Goal: Task Accomplishment & Management: Complete application form

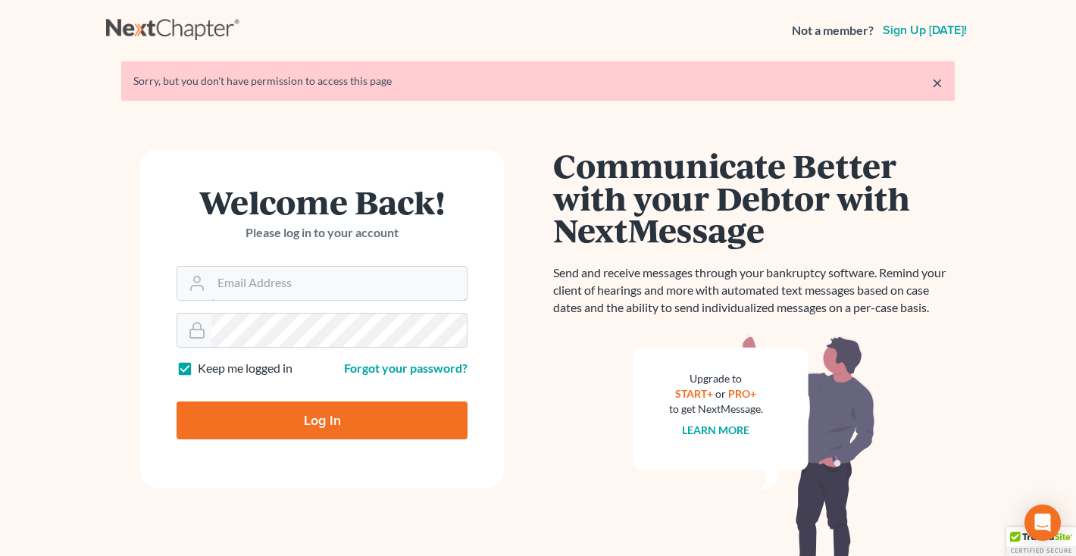
type input "middletonlegal@gmail.com"
click at [300, 408] on input "Log In" at bounding box center [322, 421] width 291 height 38
type input "Thinking..."
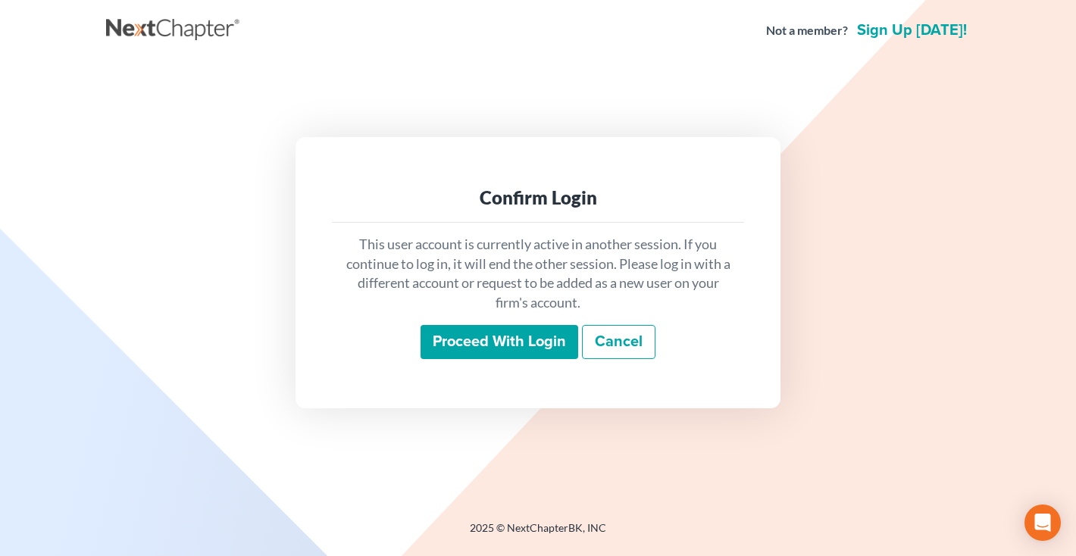
click at [510, 340] on input "Proceed with login" at bounding box center [499, 342] width 158 height 35
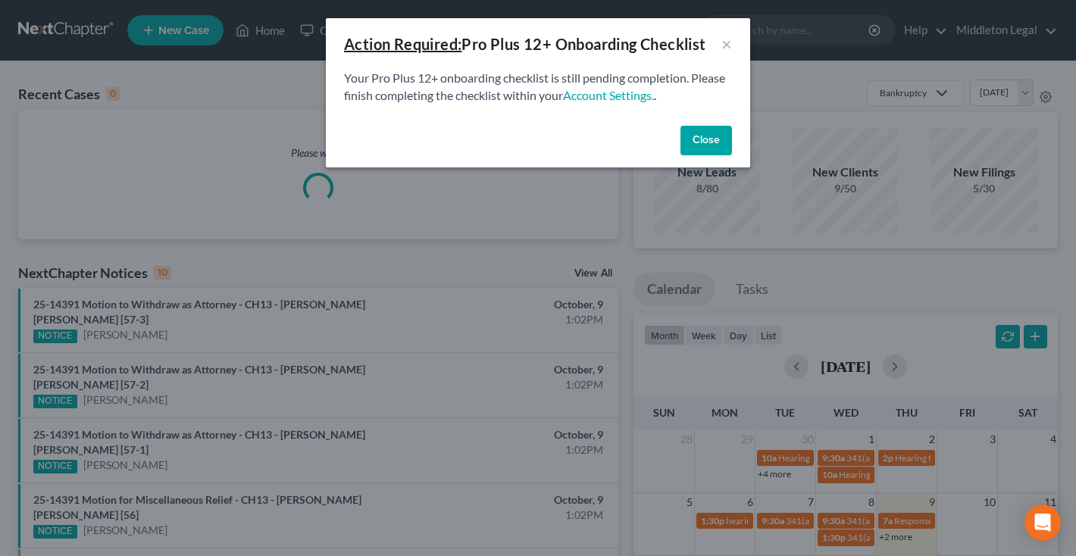
click at [706, 143] on button "Close" at bounding box center [706, 141] width 52 height 30
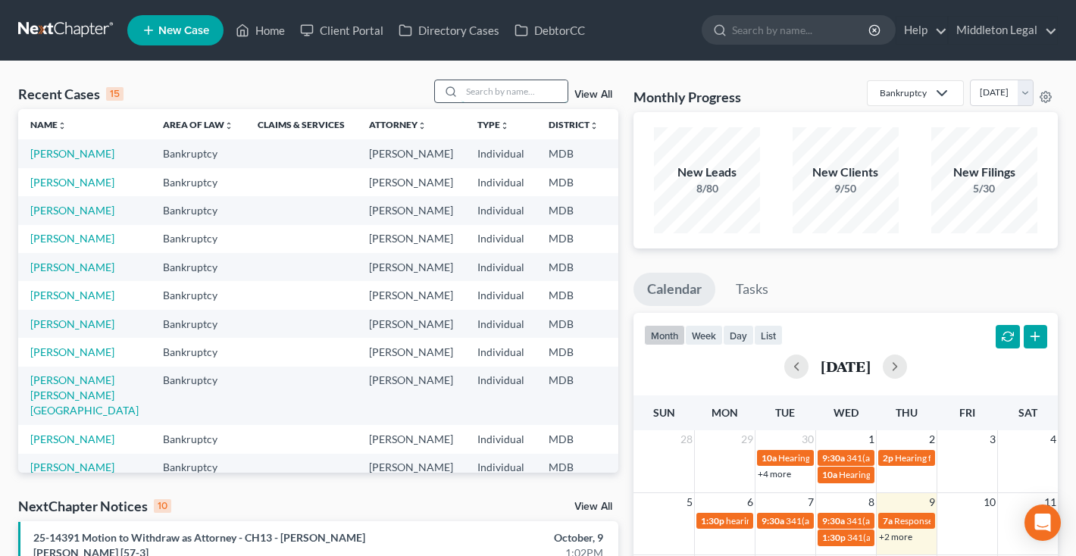
click at [505, 95] on input "search" at bounding box center [514, 91] width 106 height 22
type input "walker"
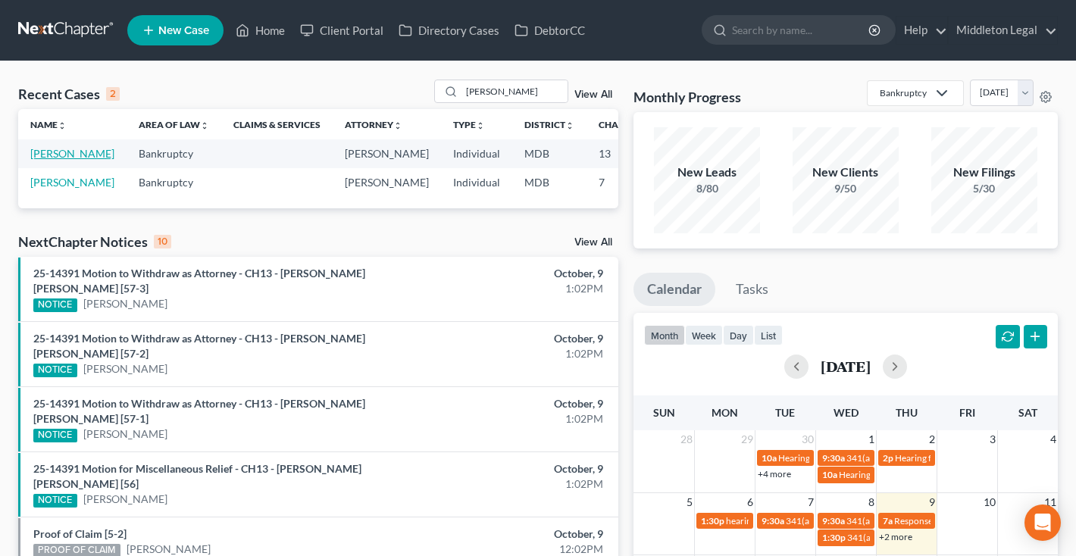
click at [45, 160] on link "Walker, Najah" at bounding box center [72, 153] width 84 height 13
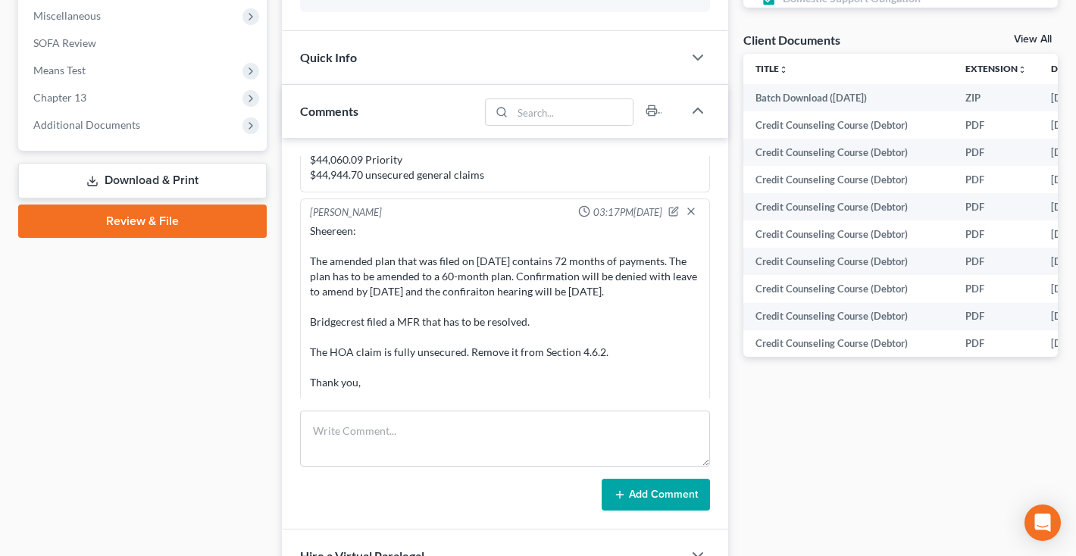
scroll to position [538, 0]
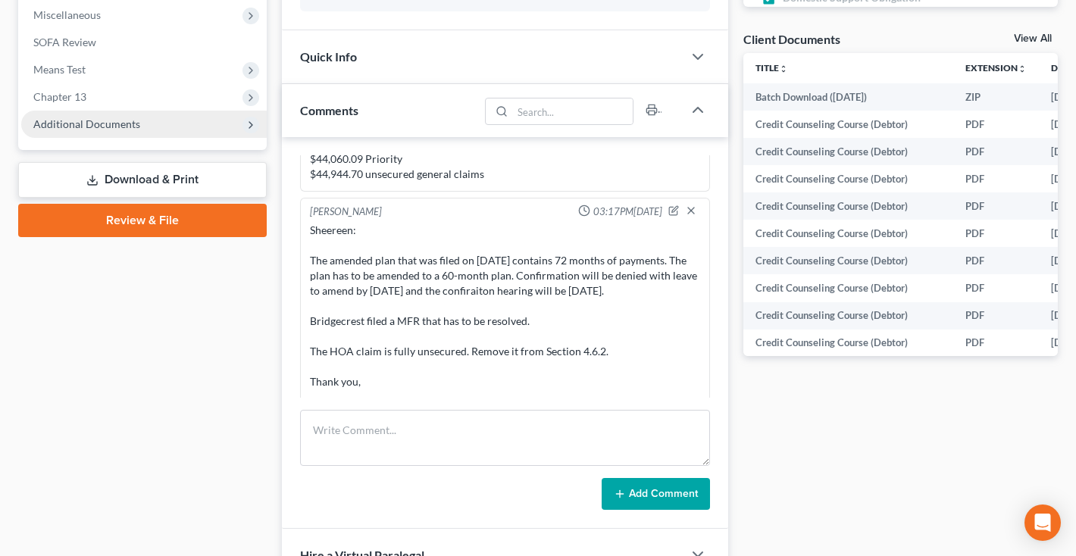
click at [125, 130] on span "Additional Documents" at bounding box center [143, 124] width 245 height 27
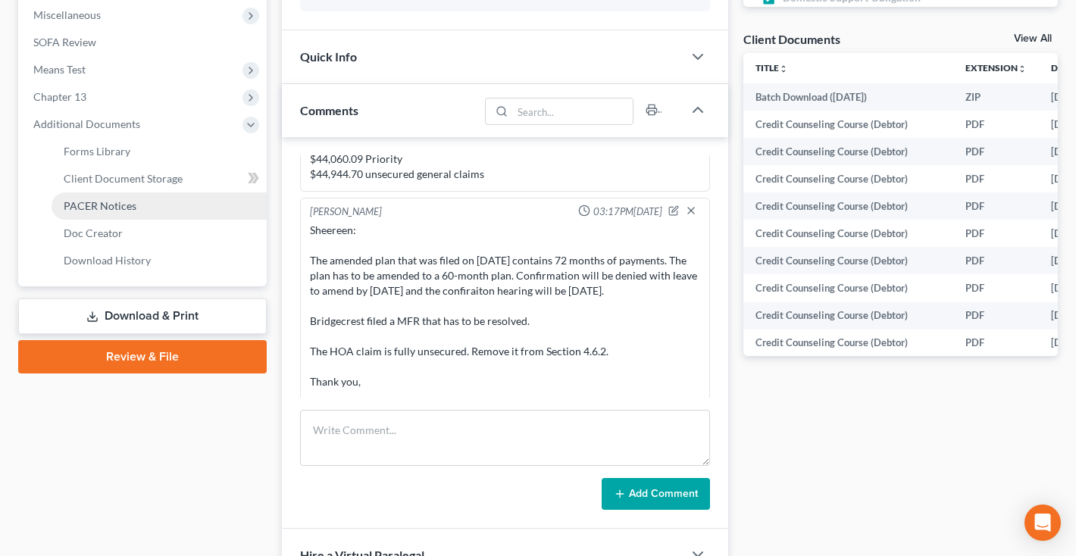
click at [120, 206] on span "PACER Notices" at bounding box center [100, 205] width 73 height 13
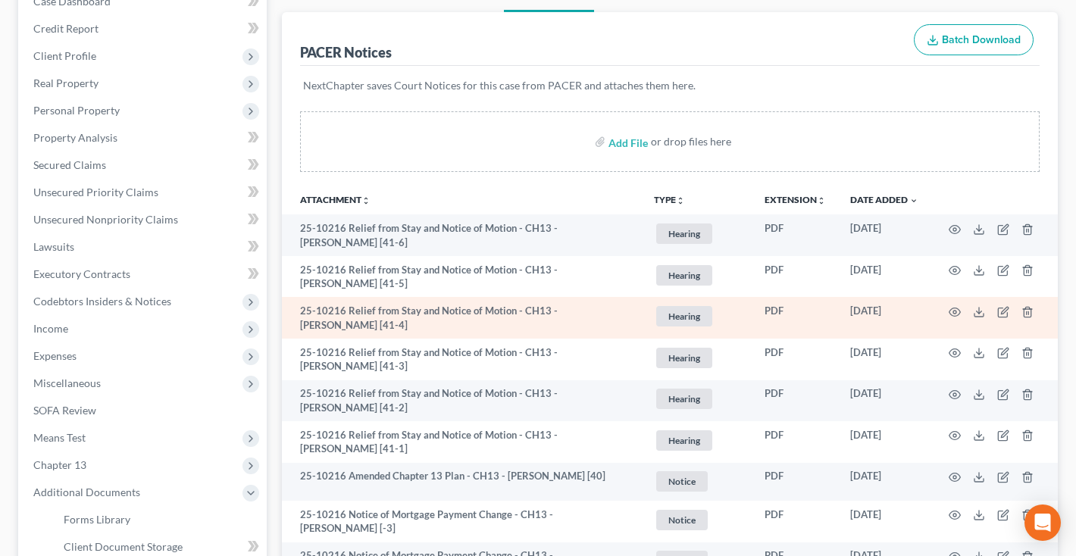
scroll to position [192, 0]
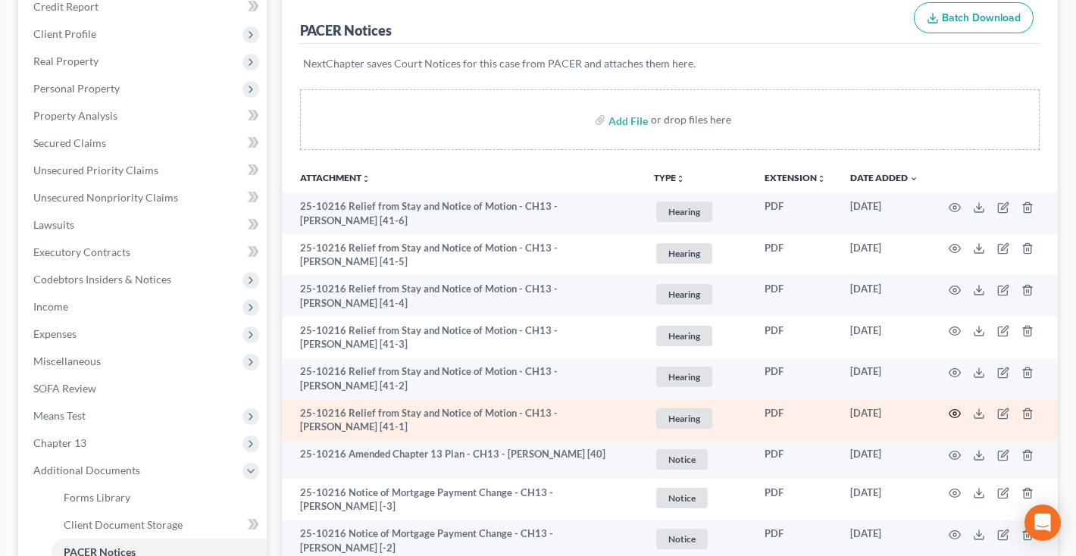
click at [953, 412] on circle "button" at bounding box center [954, 413] width 3 height 3
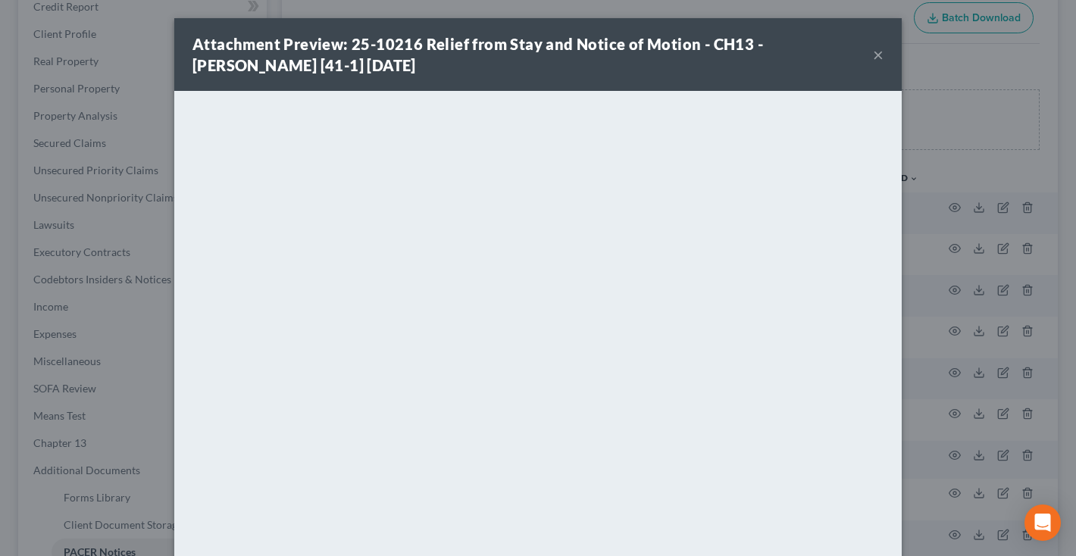
click at [877, 55] on button "×" at bounding box center [878, 54] width 11 height 18
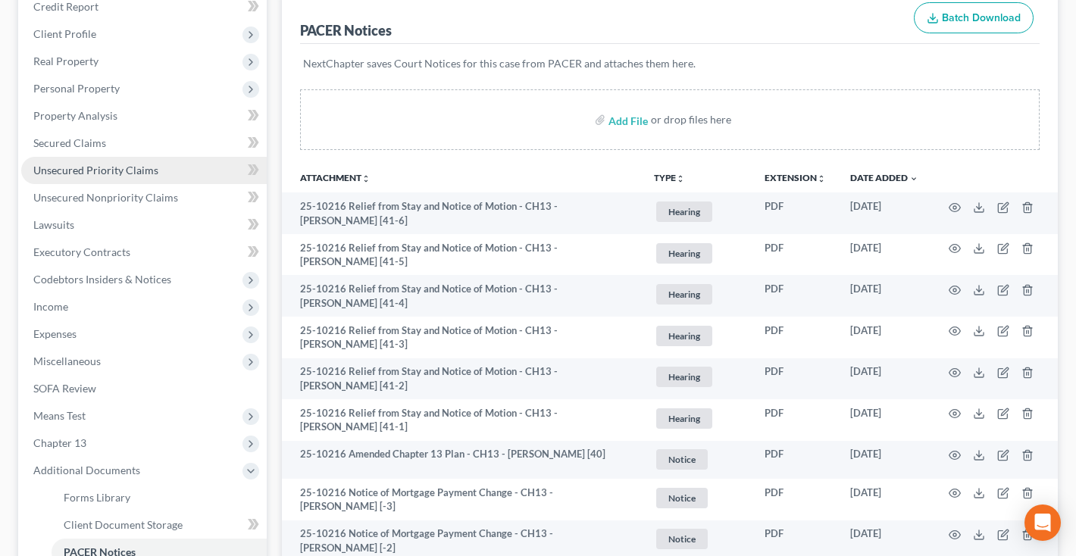
scroll to position [-20, 0]
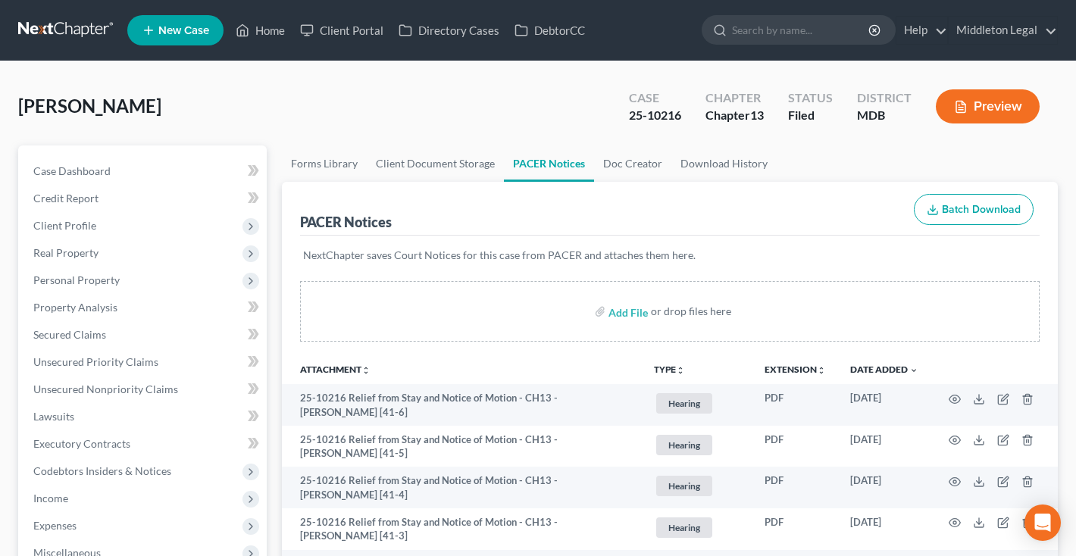
click at [55, 33] on link at bounding box center [66, 30] width 97 height 27
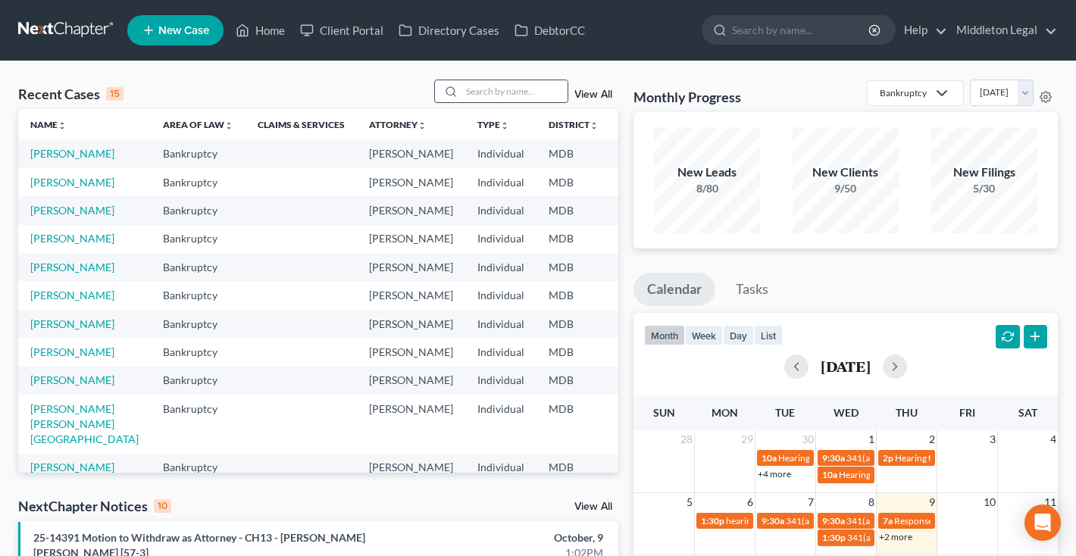
click at [543, 95] on input "search" at bounding box center [514, 91] width 106 height 22
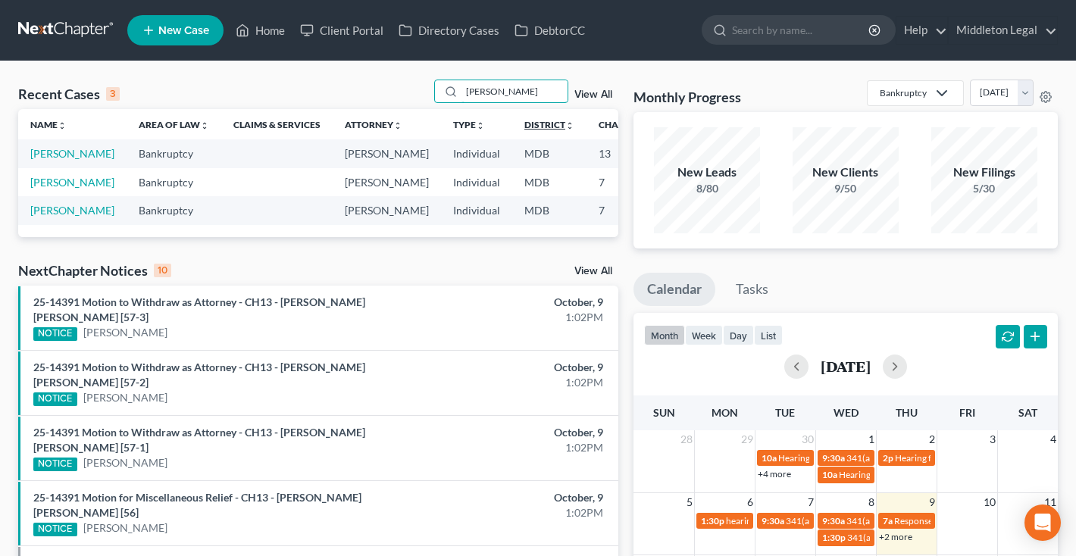
type input "Aaron"
drag, startPoint x: 495, startPoint y: 120, endPoint x: 36, endPoint y: 166, distance: 460.7
click at [36, 160] on link "[PERSON_NAME]" at bounding box center [72, 153] width 84 height 13
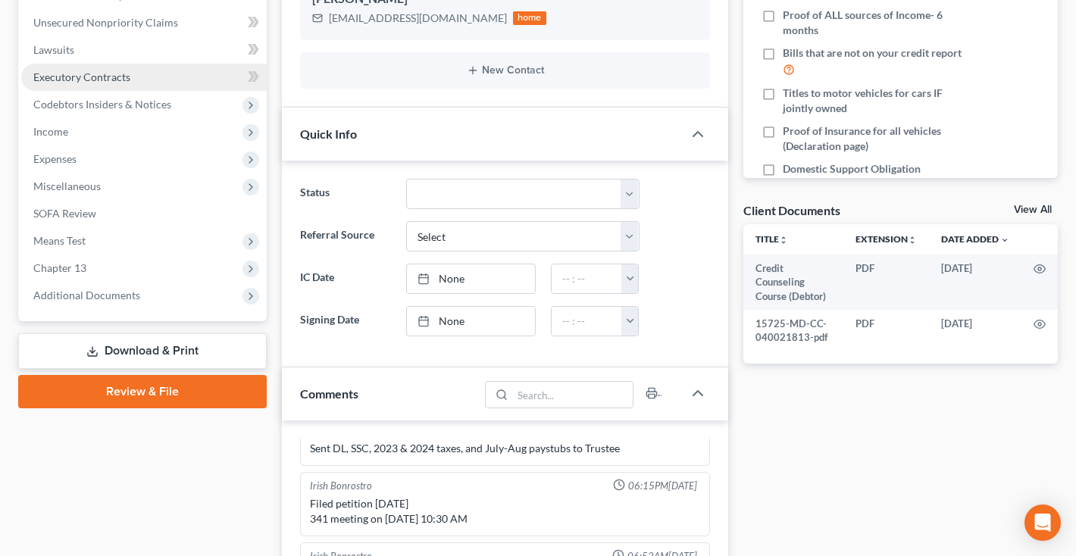
scroll to position [379, 0]
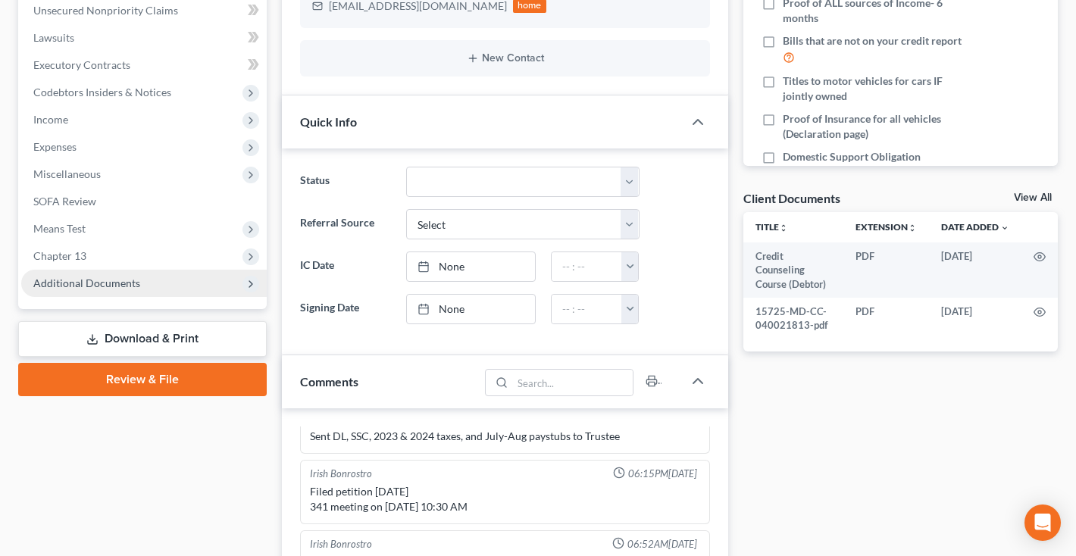
click at [78, 280] on span "Additional Documents" at bounding box center [86, 283] width 107 height 13
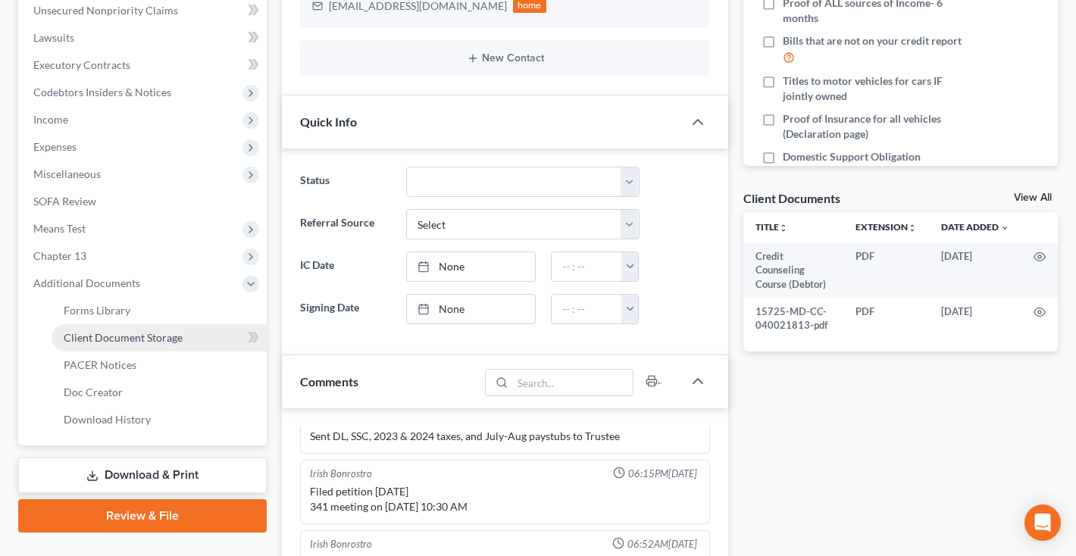
click at [86, 339] on span "Client Document Storage" at bounding box center [123, 337] width 119 height 13
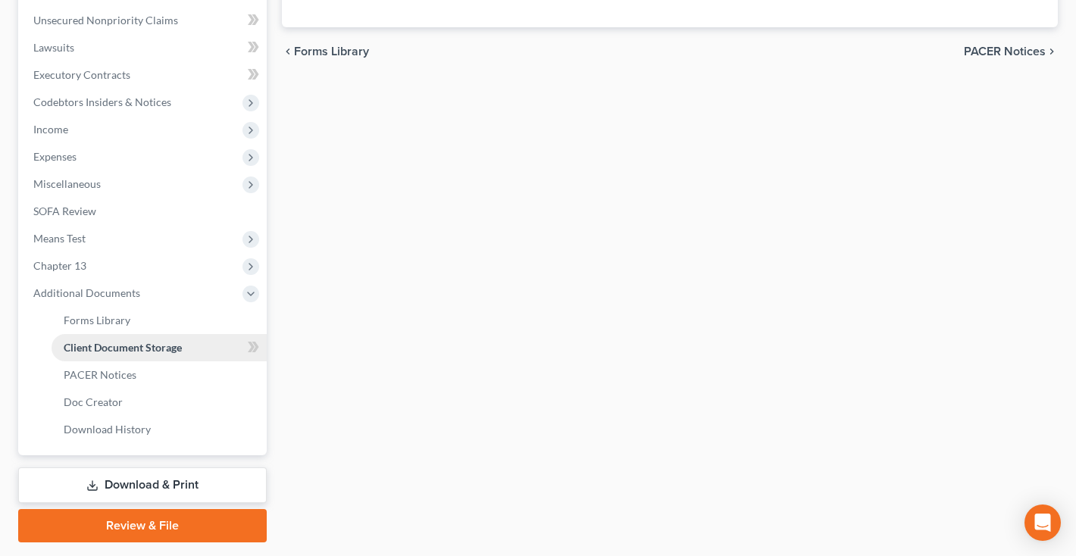
scroll to position [3, 0]
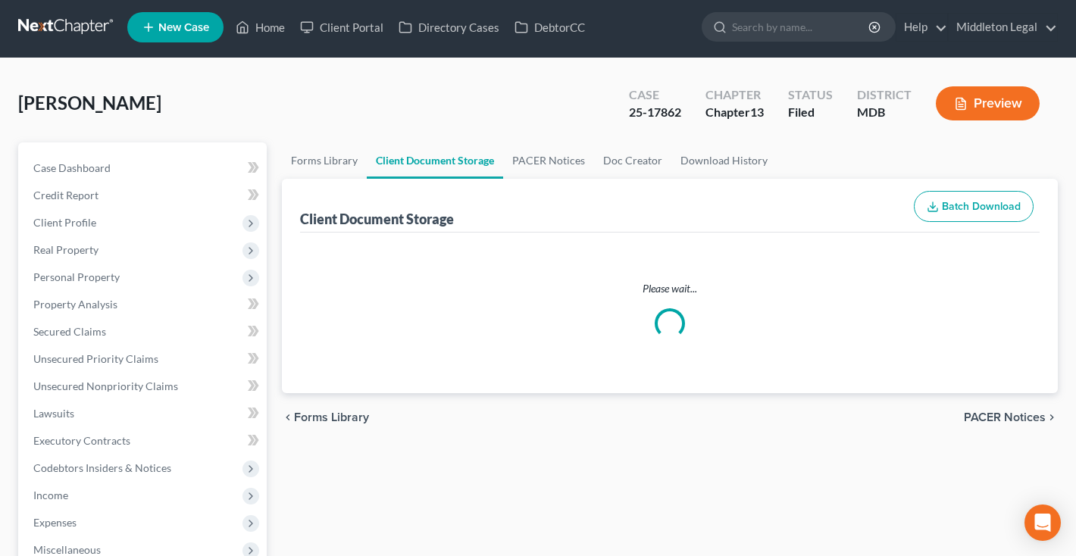
select select "14"
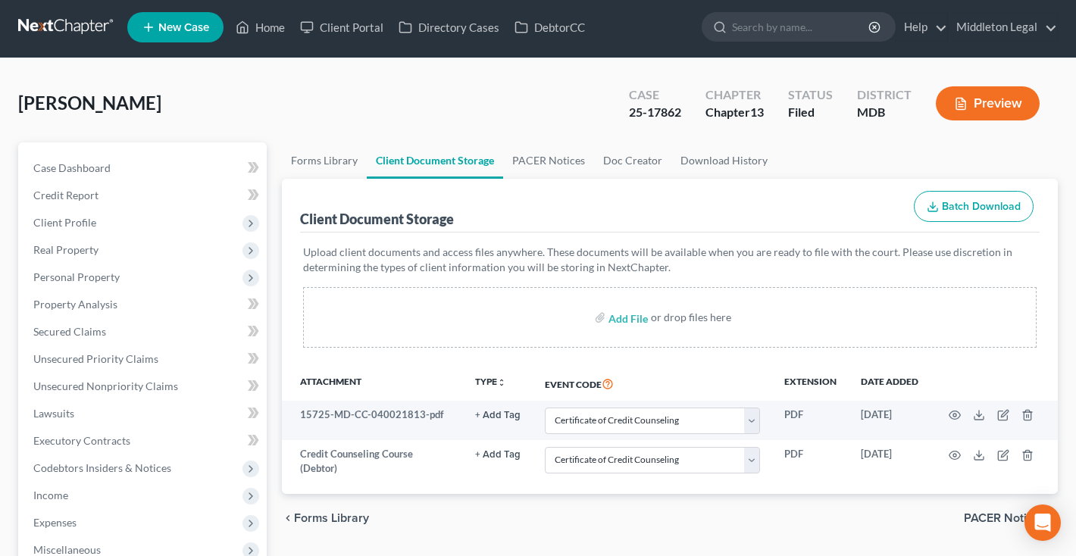
scroll to position [0, 0]
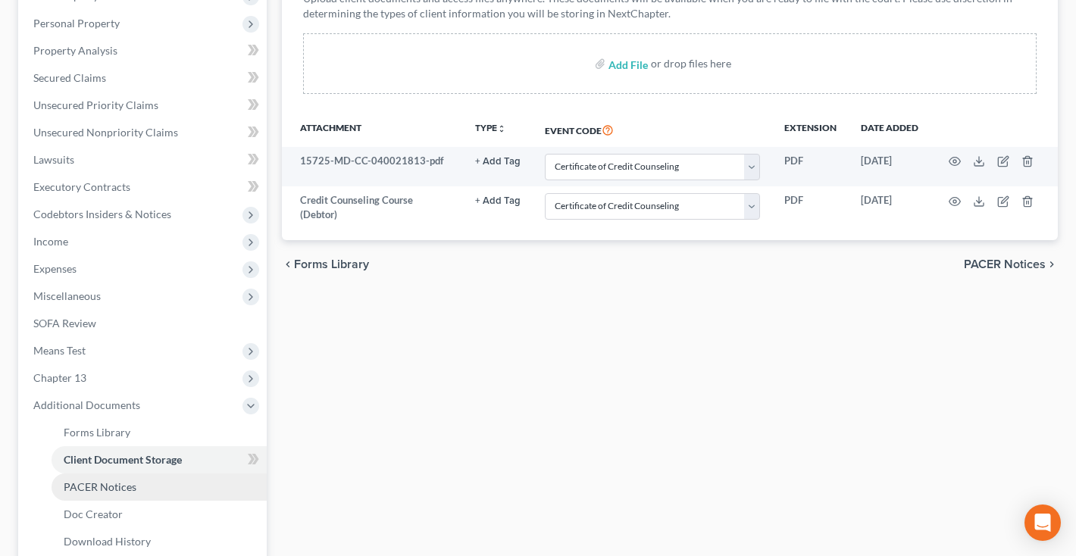
click at [89, 489] on span "PACER Notices" at bounding box center [100, 486] width 73 height 13
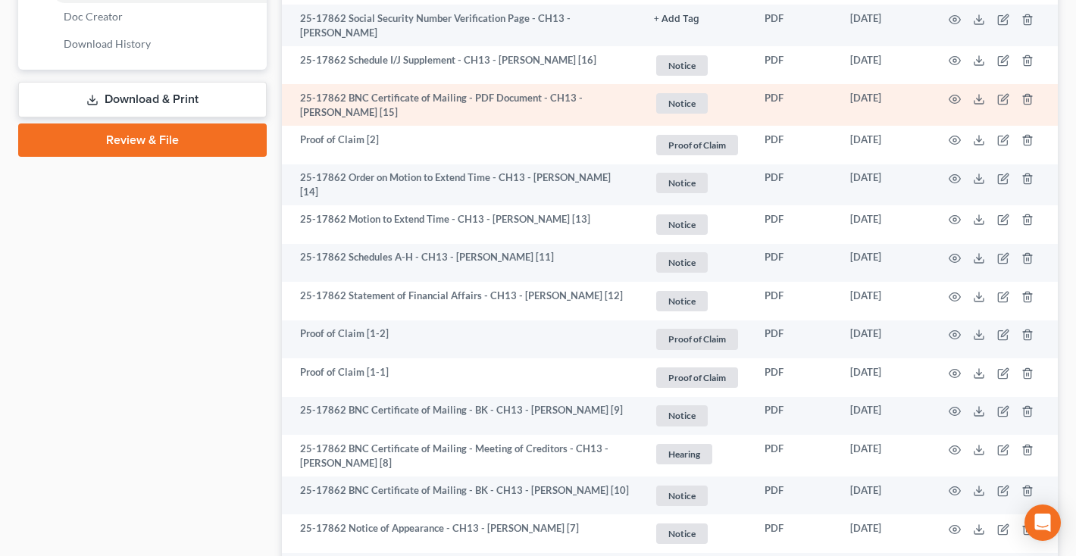
scroll to position [764, 0]
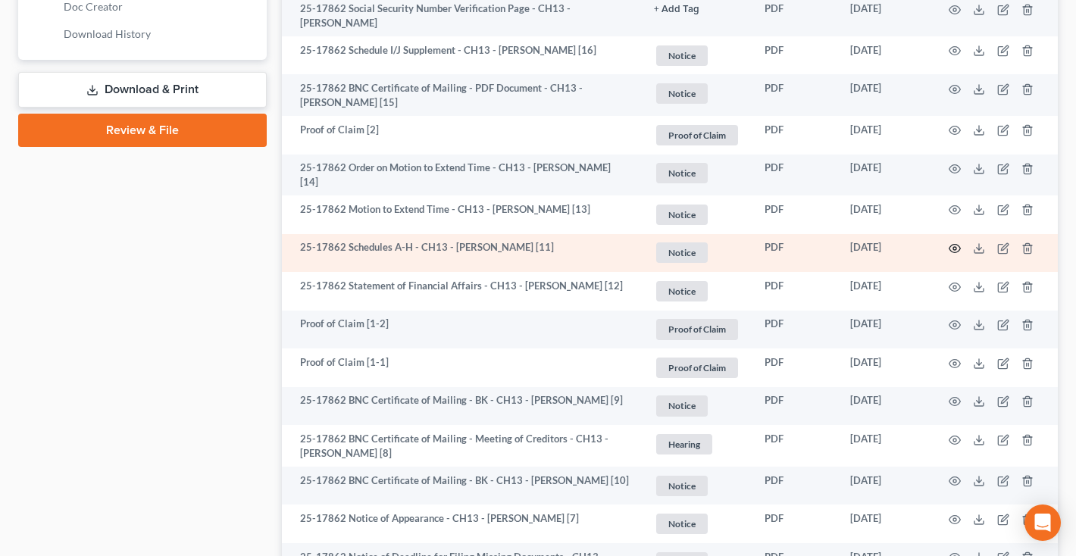
click at [958, 242] on icon "button" at bounding box center [955, 248] width 12 height 12
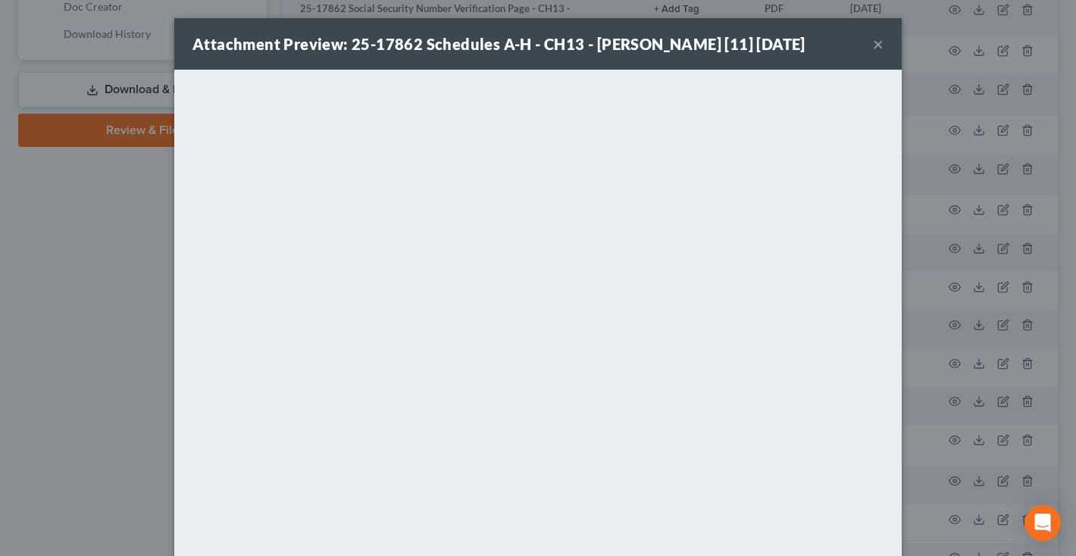
click at [883, 53] on button "×" at bounding box center [878, 44] width 11 height 18
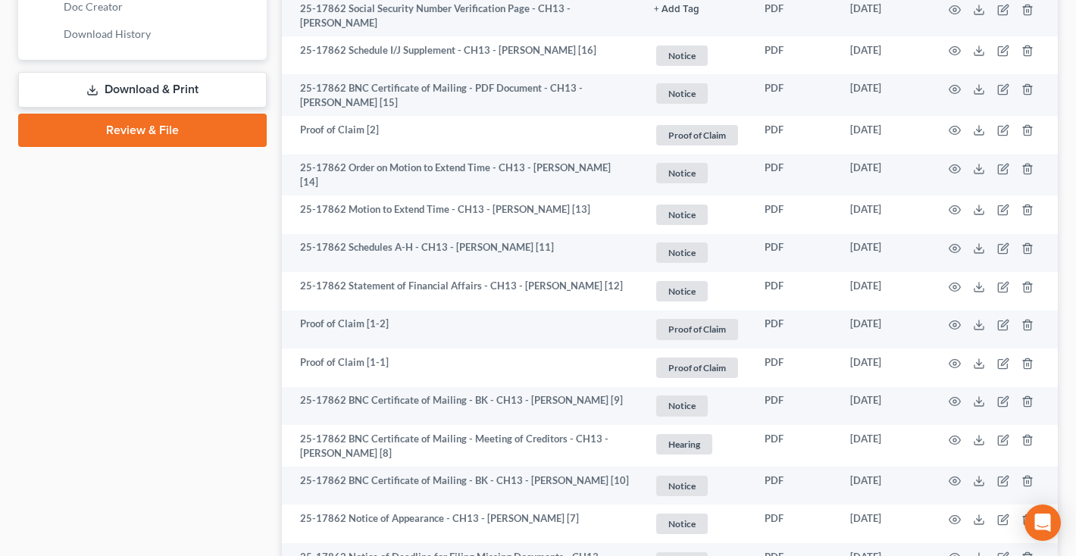
scroll to position [0, 0]
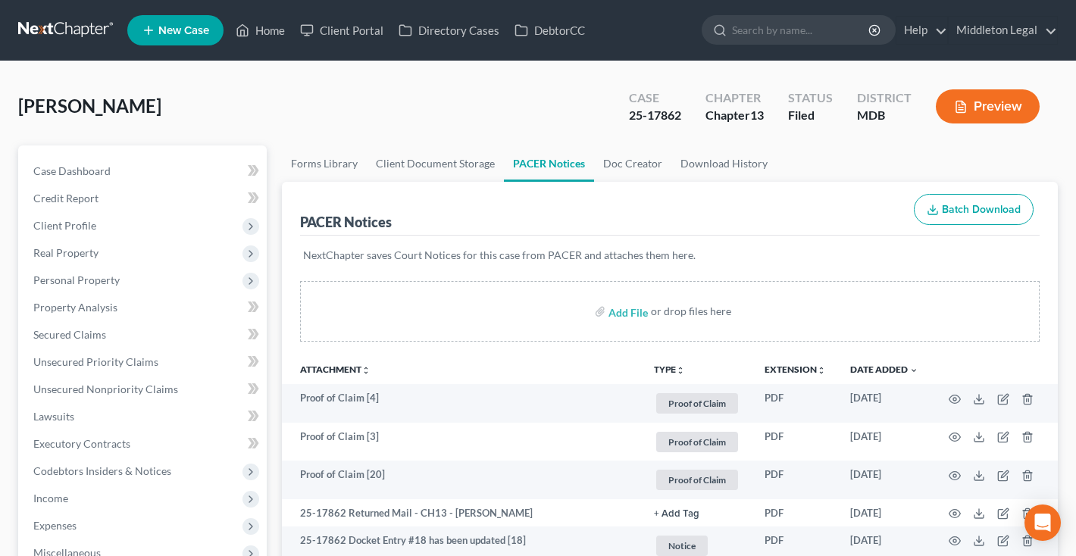
click at [53, 31] on link at bounding box center [66, 30] width 97 height 27
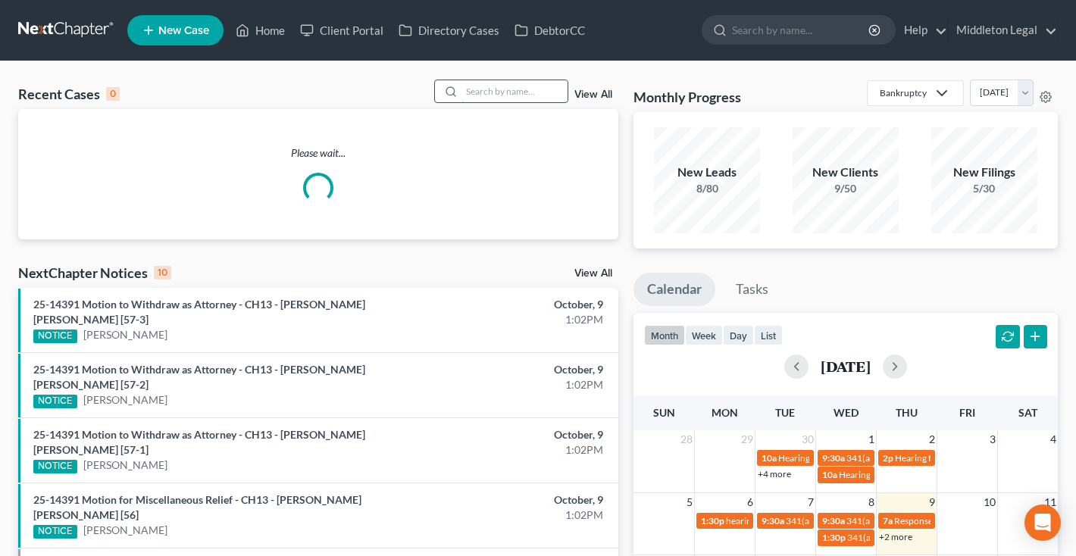
click at [500, 90] on input "search" at bounding box center [514, 91] width 106 height 22
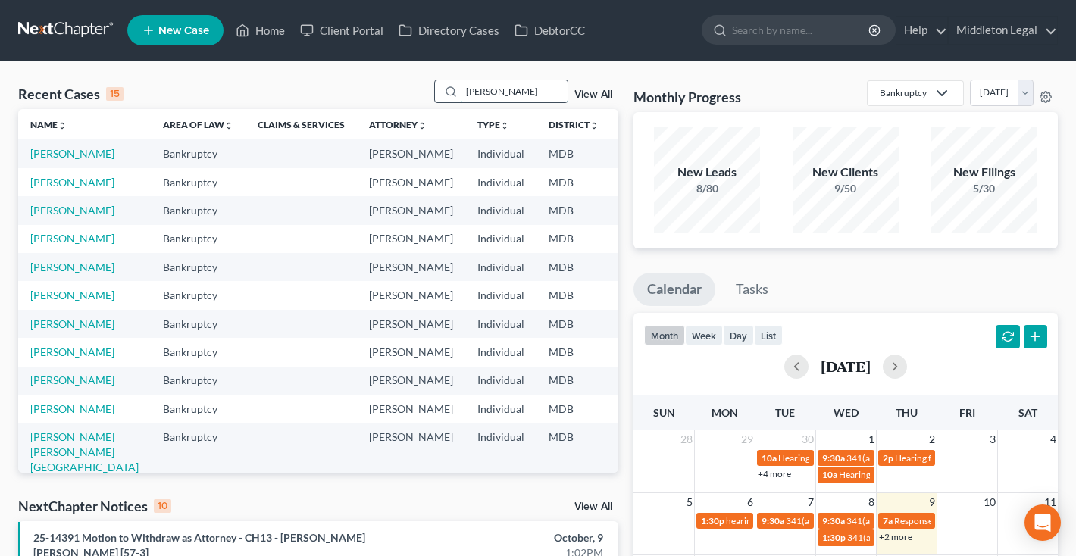
type input "[PERSON_NAME]"
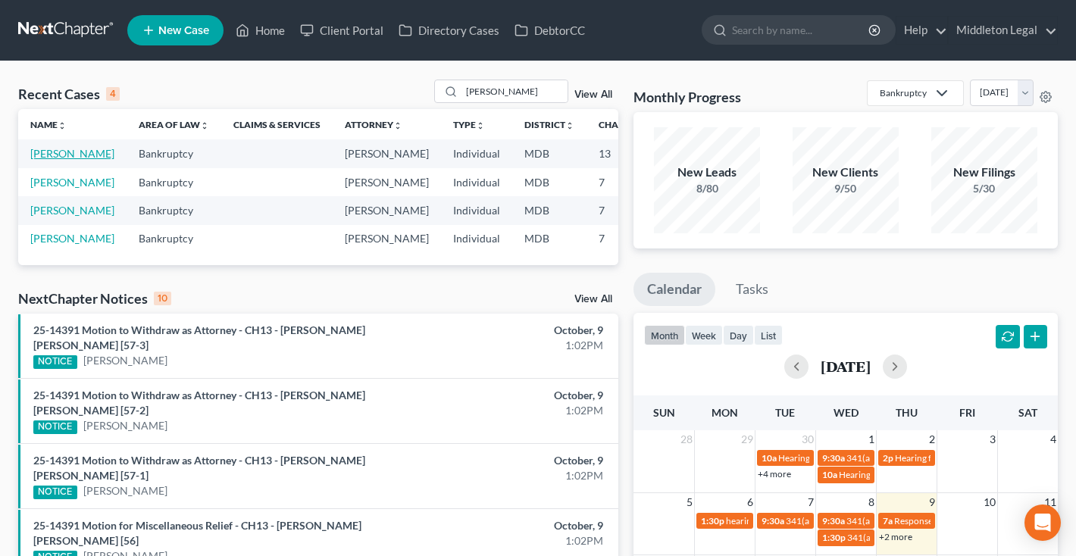
click at [55, 160] on link "[PERSON_NAME]" at bounding box center [72, 153] width 84 height 13
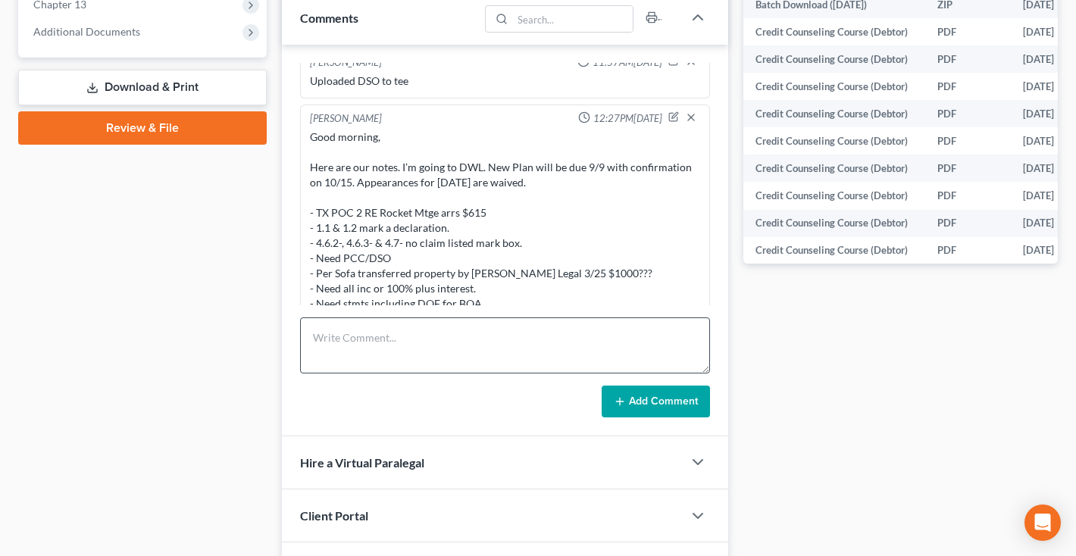
scroll to position [692, 0]
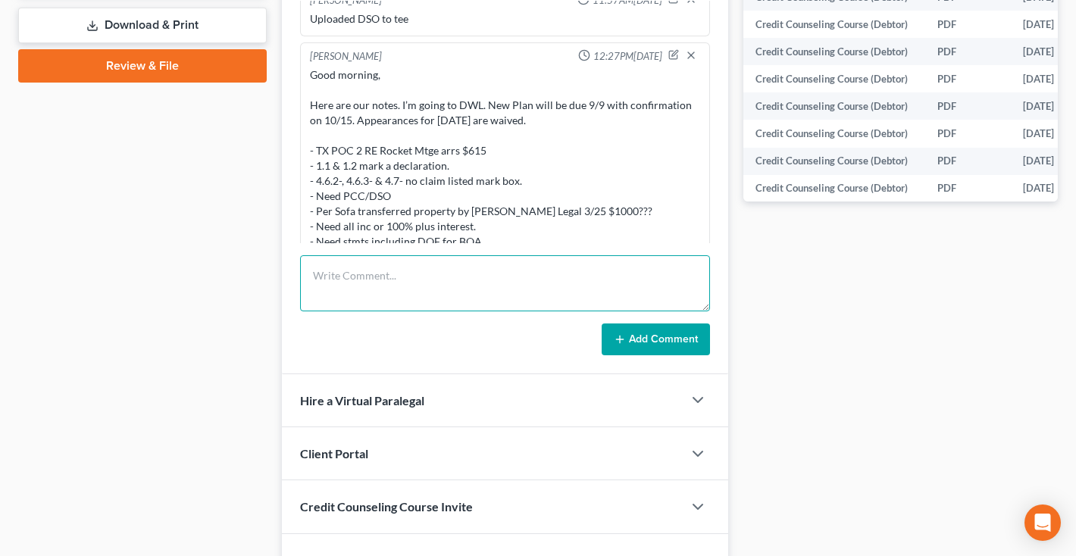
click at [452, 289] on textarea at bounding box center [505, 283] width 410 height 56
paste textarea "Good afternoon, The amended plan is underfunded to pay all allowed claims. I’m …"
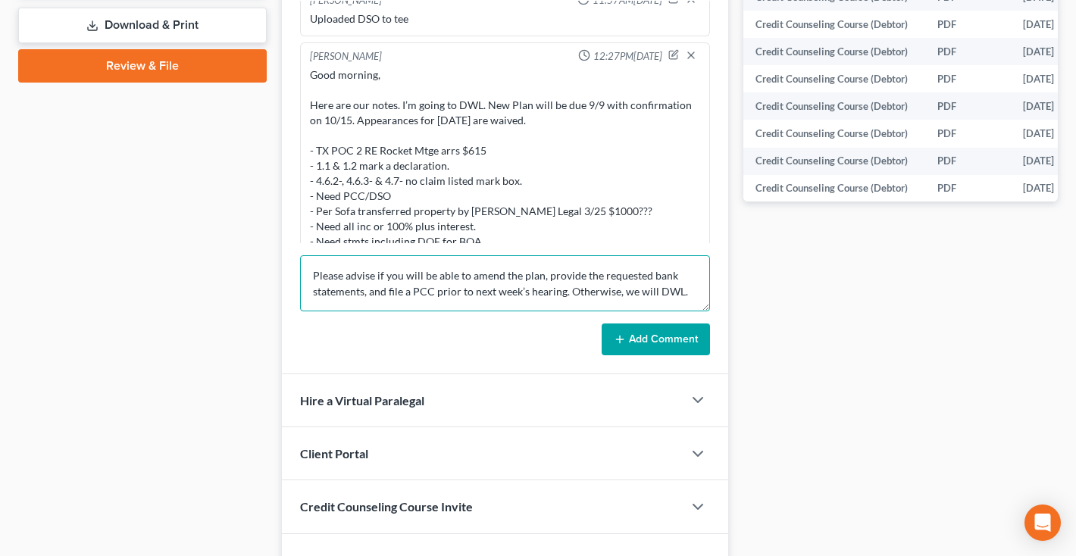
type textarea "Good afternoon, The amended plan is underfunded to pay all allowed claims. I’m …"
click at [643, 343] on button "Add Comment" at bounding box center [656, 340] width 108 height 32
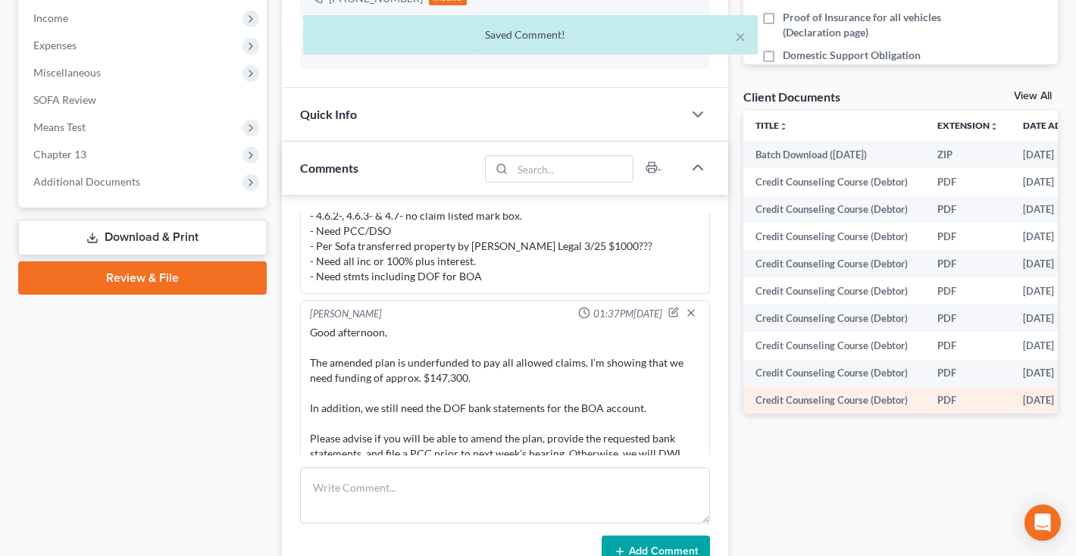
scroll to position [474, 0]
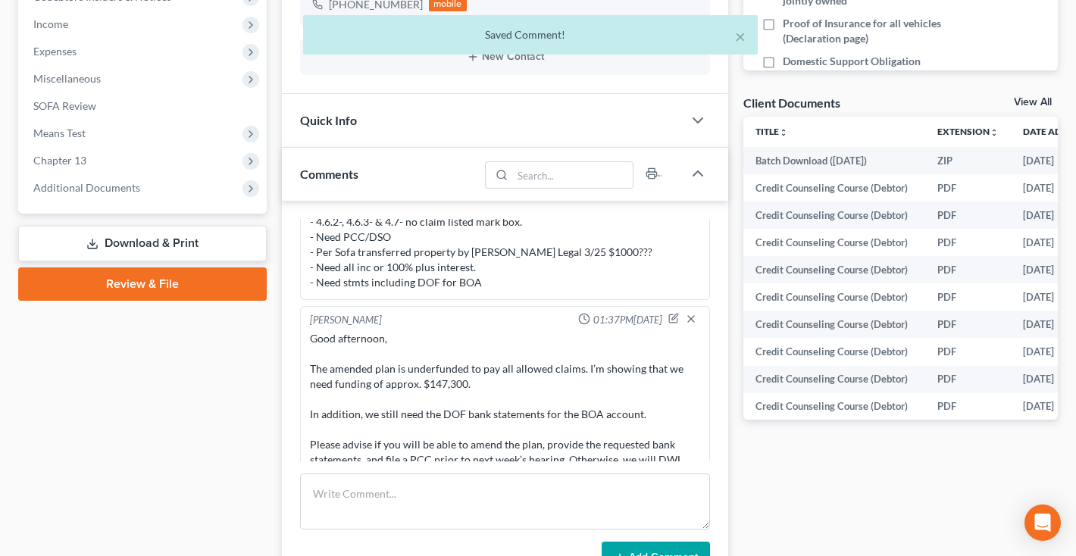
click at [1033, 98] on link "View All" at bounding box center [1033, 102] width 38 height 11
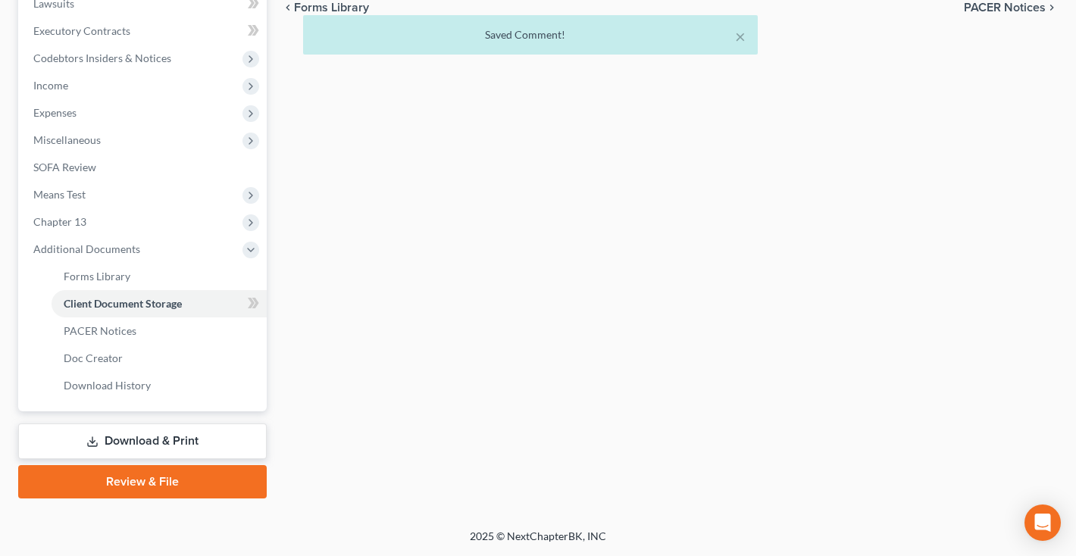
scroll to position [273, 0]
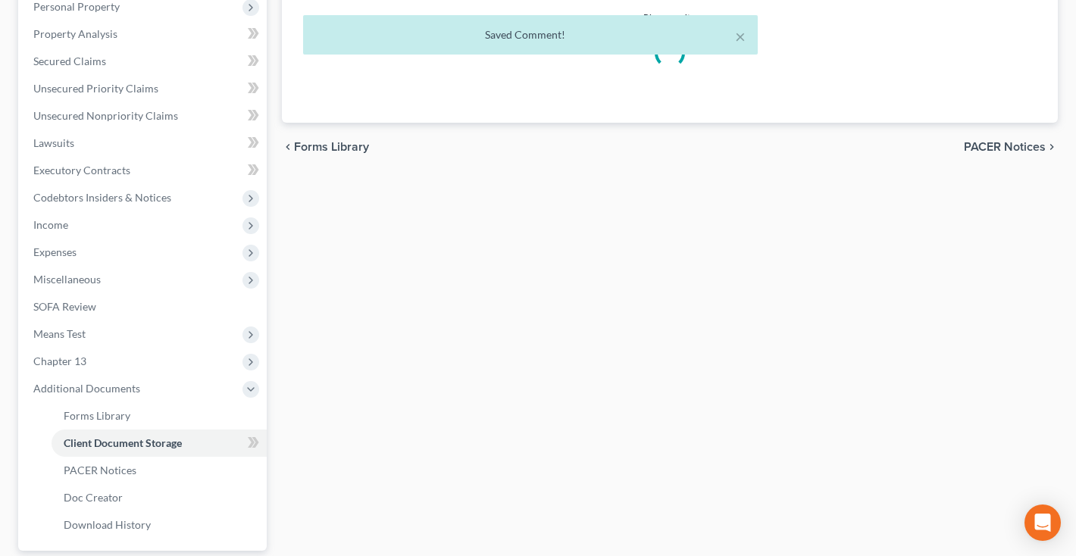
select select "14"
select select "25"
select select "14"
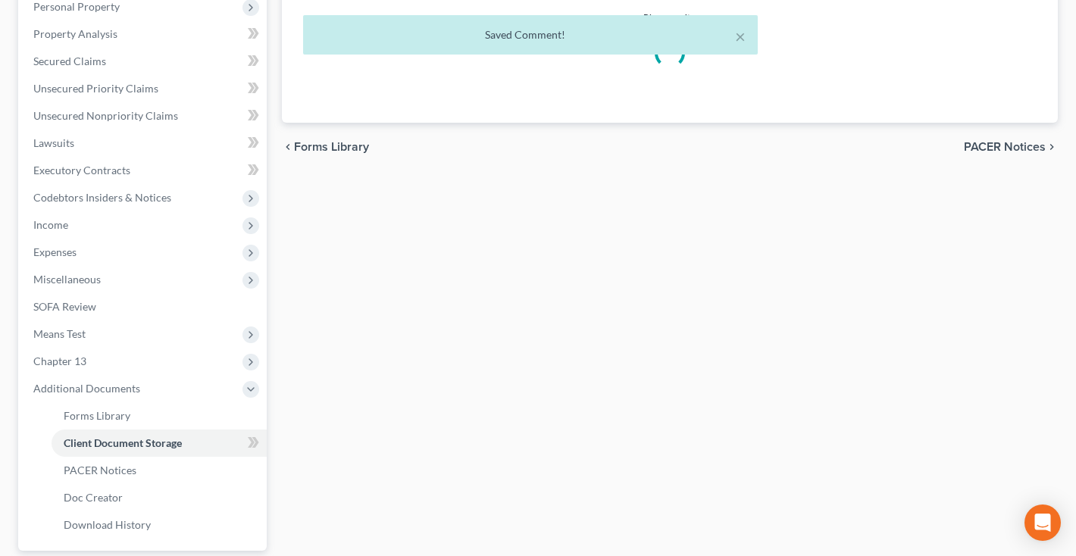
select select "14"
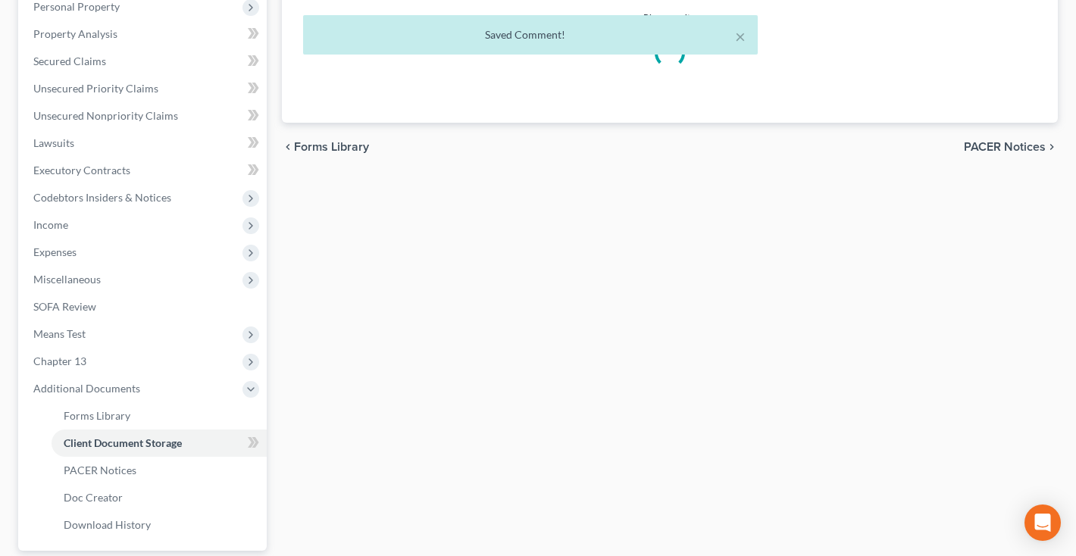
select select "14"
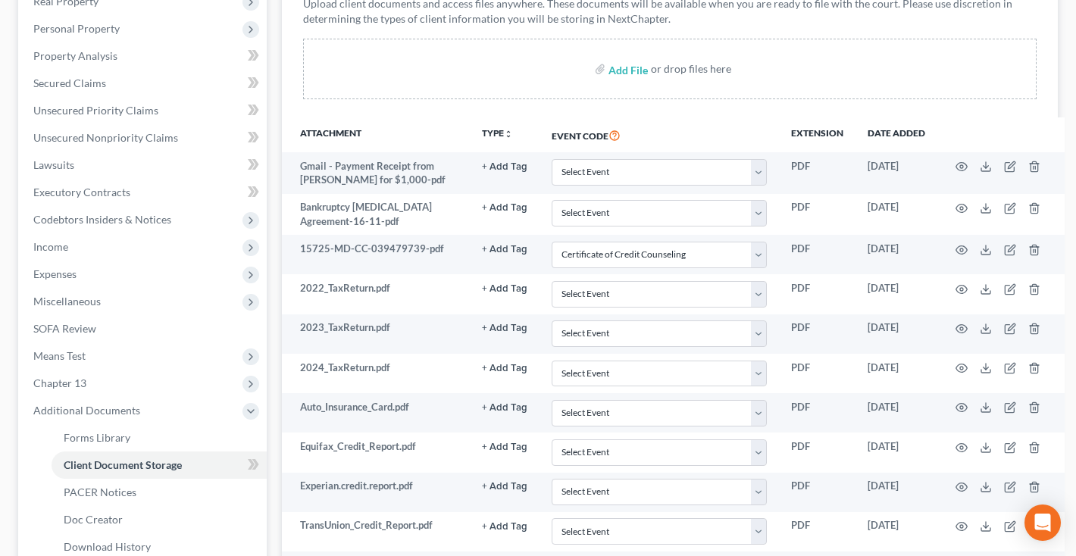
scroll to position [48, 0]
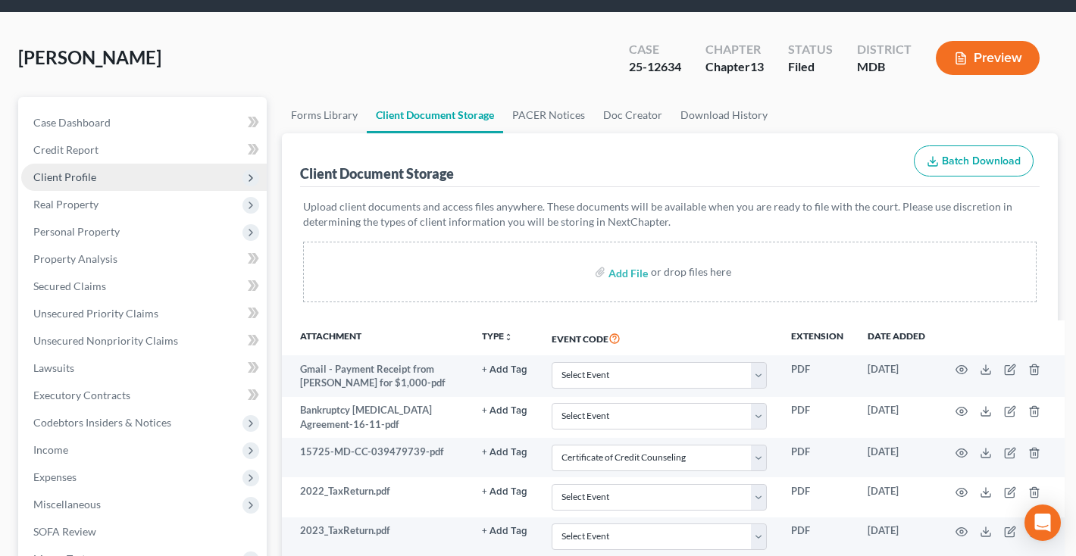
click at [80, 176] on span "Client Profile" at bounding box center [64, 176] width 63 height 13
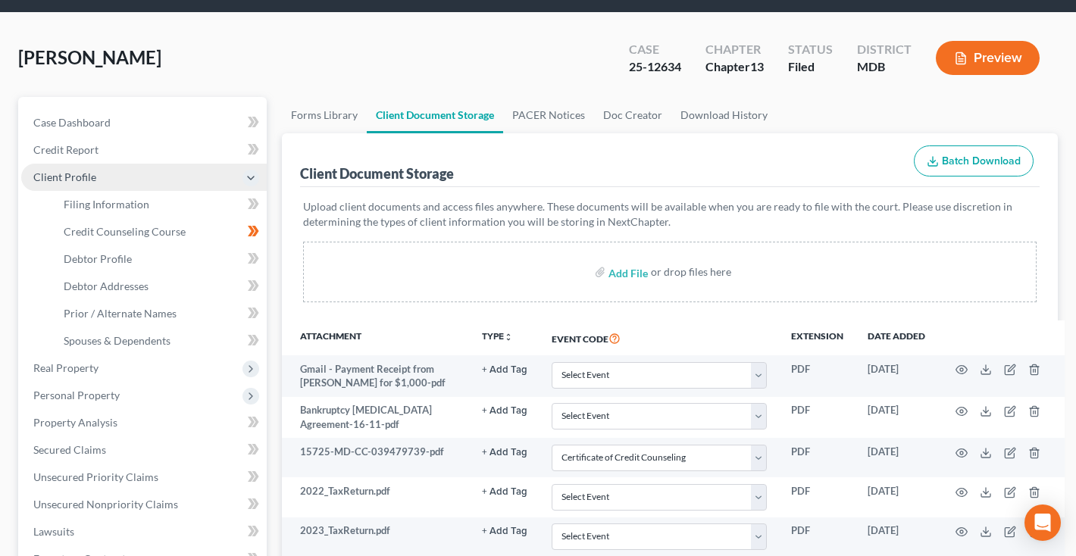
scroll to position [46, 0]
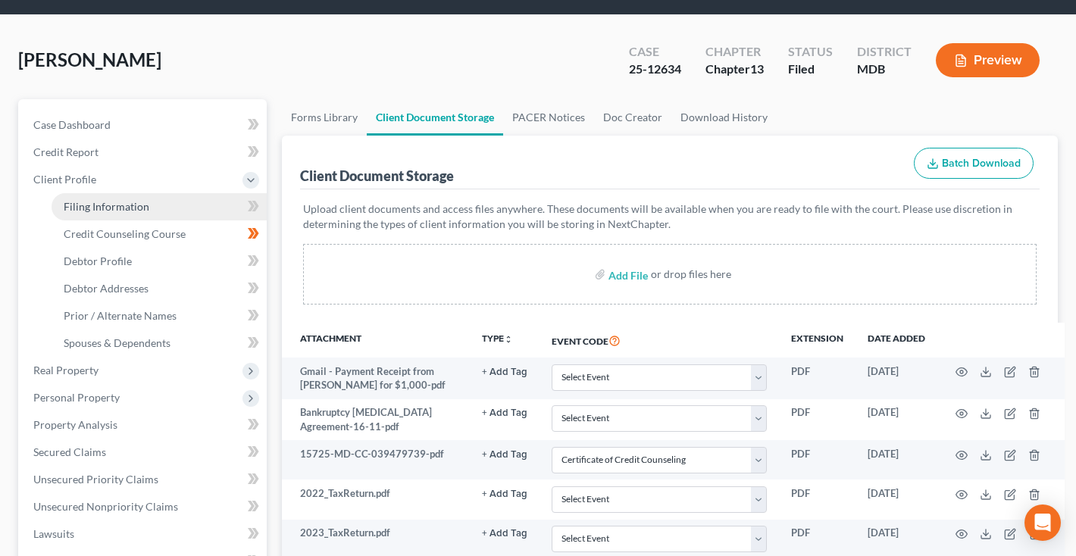
click at [85, 206] on span "Filing Information" at bounding box center [107, 206] width 86 height 13
select select "1"
select select "0"
select select "3"
select select "21"
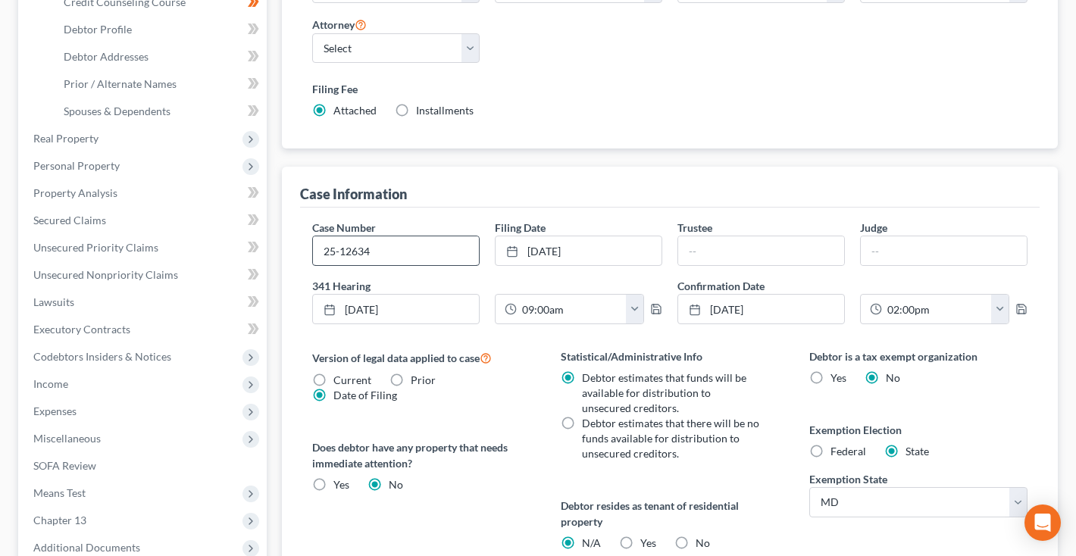
scroll to position [135, 0]
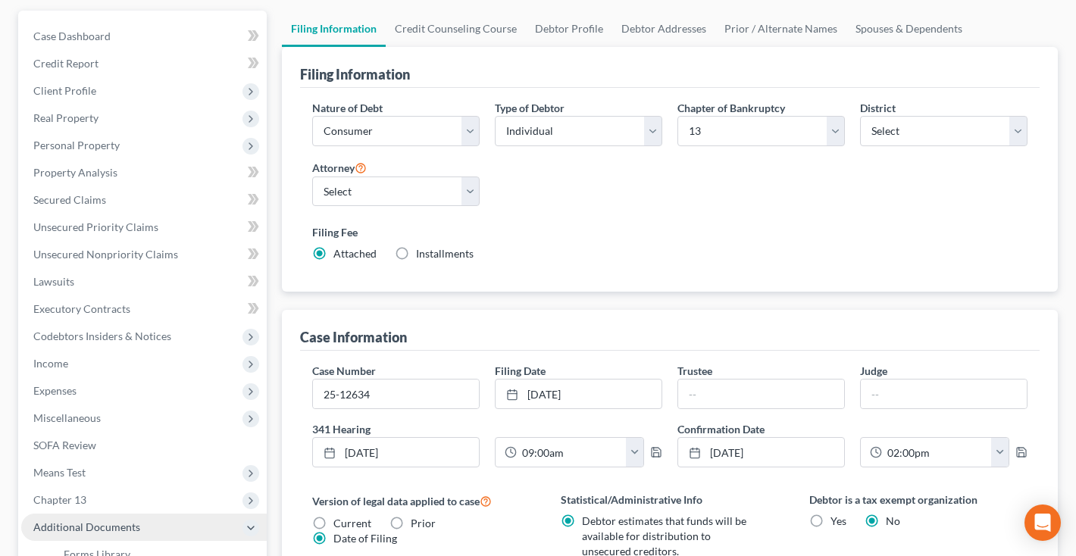
scroll to position [504, 0]
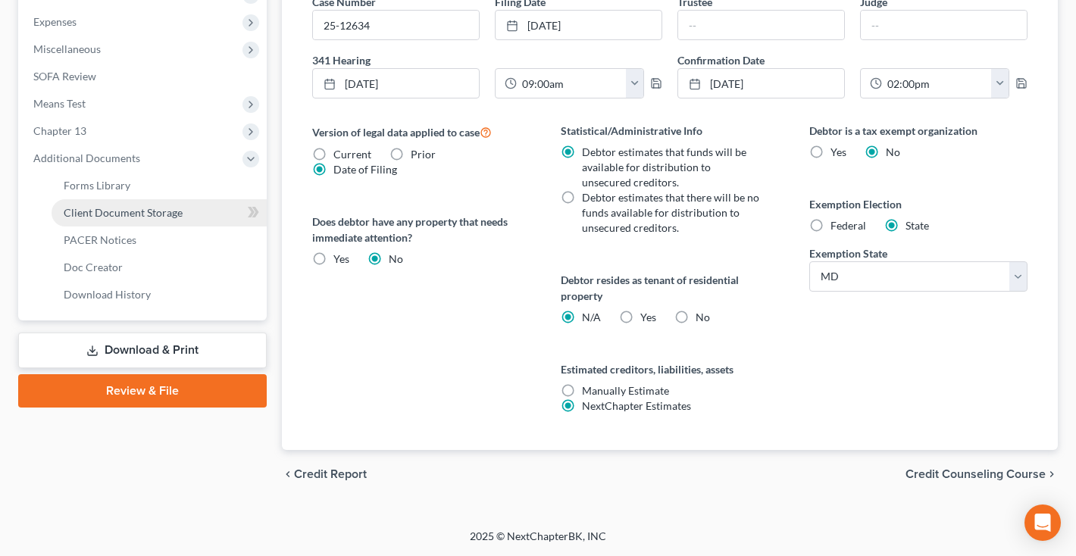
click at [122, 216] on span "Client Document Storage" at bounding box center [123, 212] width 119 height 13
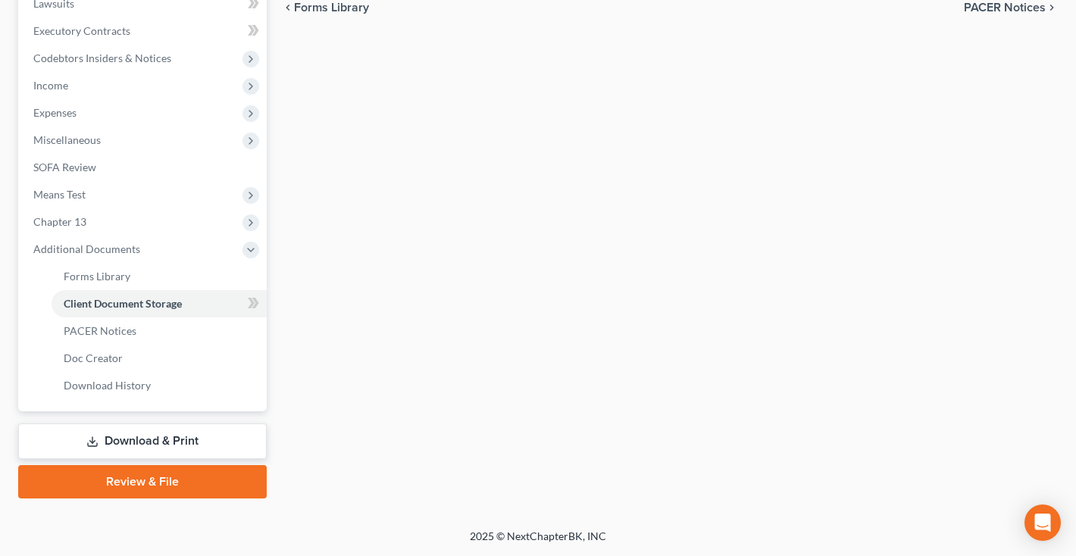
select select "14"
select select "25"
select select "14"
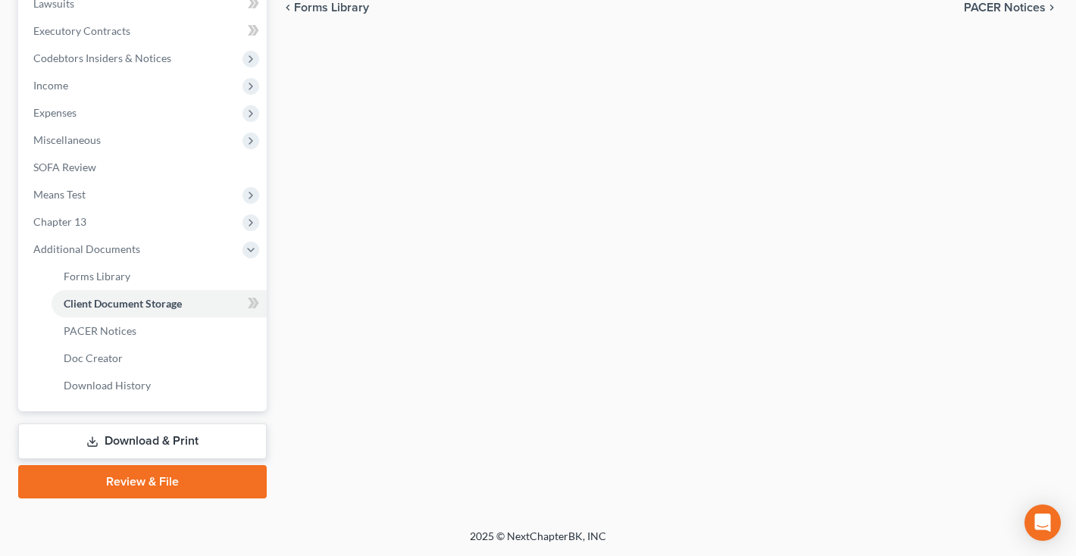
select select "14"
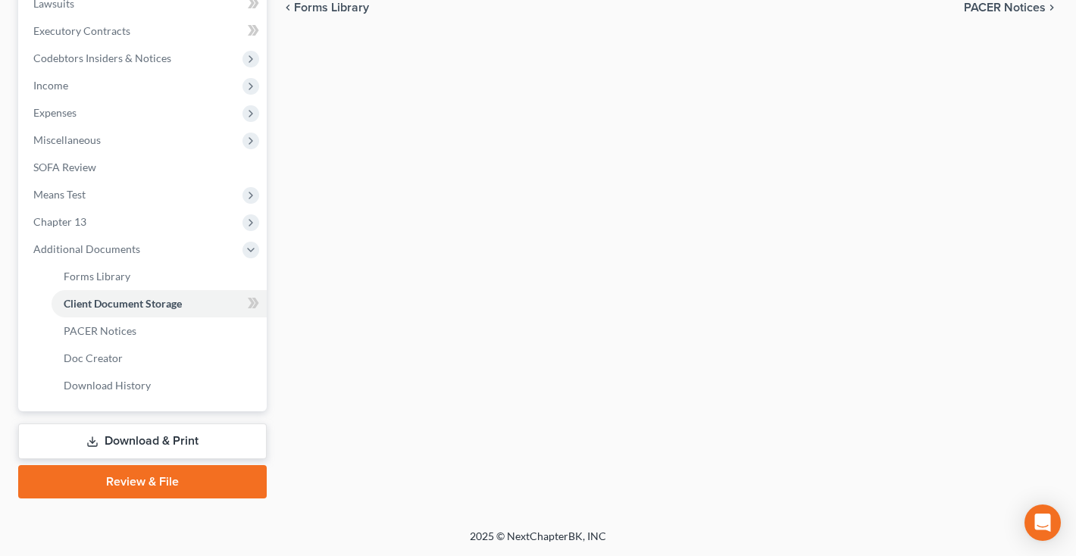
select select "14"
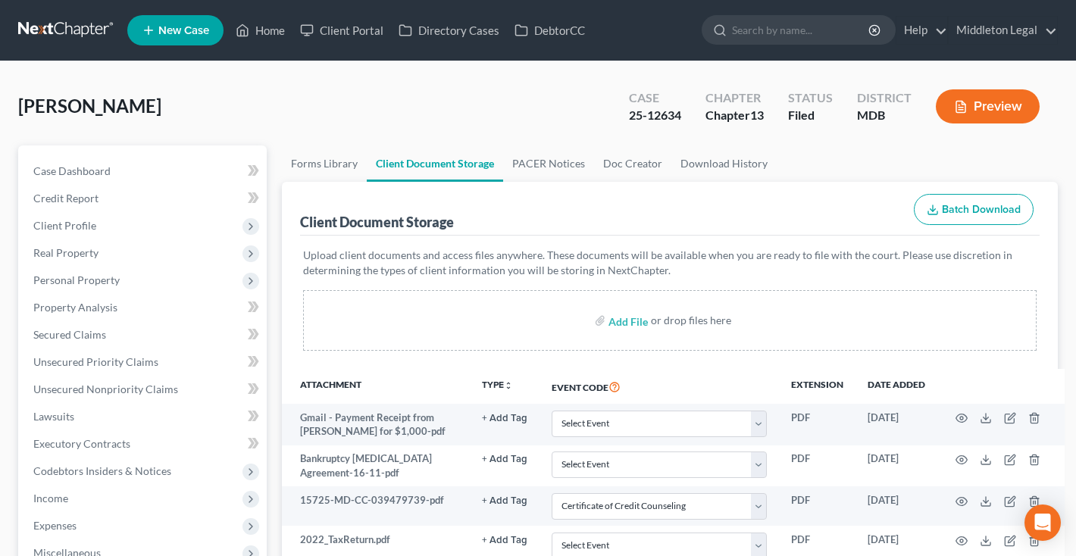
drag, startPoint x: 628, startPoint y: 114, endPoint x: 684, endPoint y: 118, distance: 56.2
click at [684, 118] on div "Case 25-12634" at bounding box center [655, 108] width 77 height 45
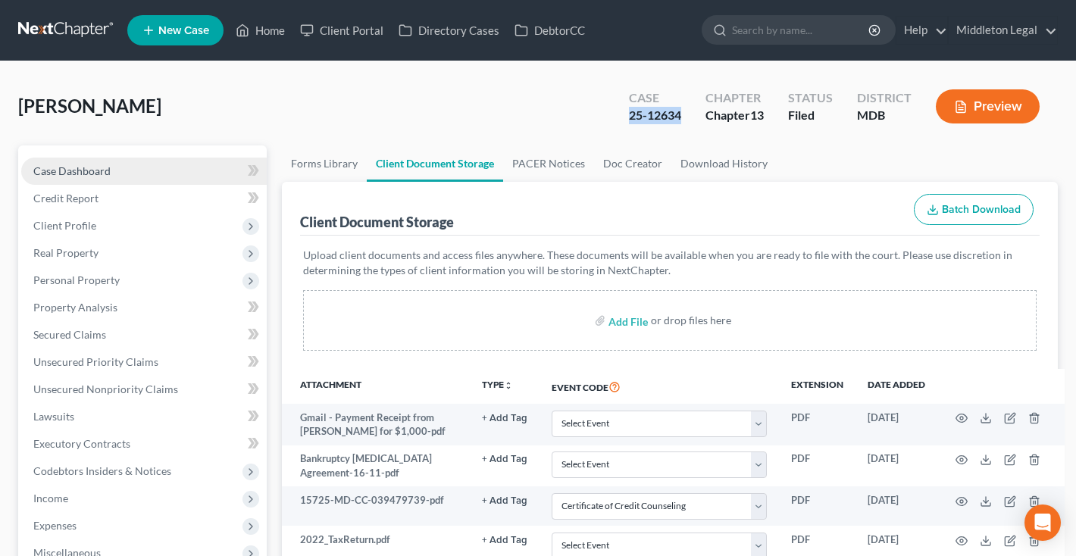
click at [76, 181] on link "Case Dashboard" at bounding box center [143, 171] width 245 height 27
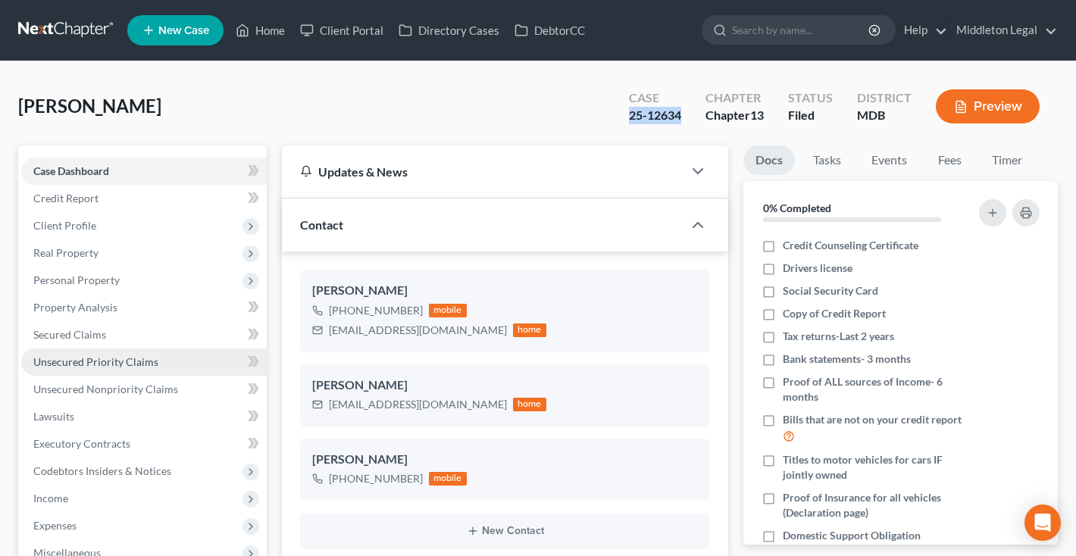
scroll to position [770, 0]
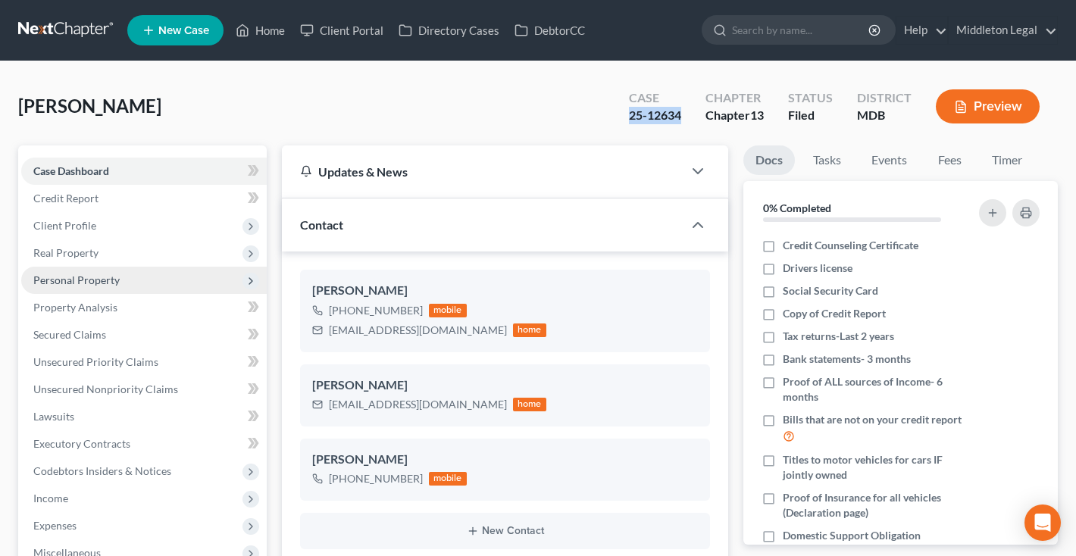
click at [92, 285] on span "Personal Property" at bounding box center [76, 279] width 86 height 13
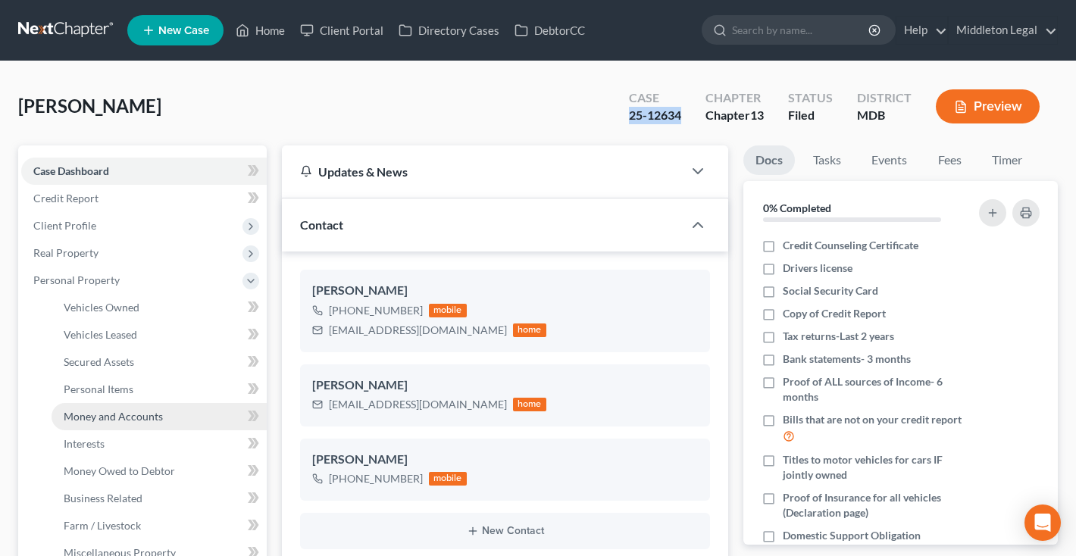
click at [108, 418] on span "Money and Accounts" at bounding box center [113, 416] width 99 height 13
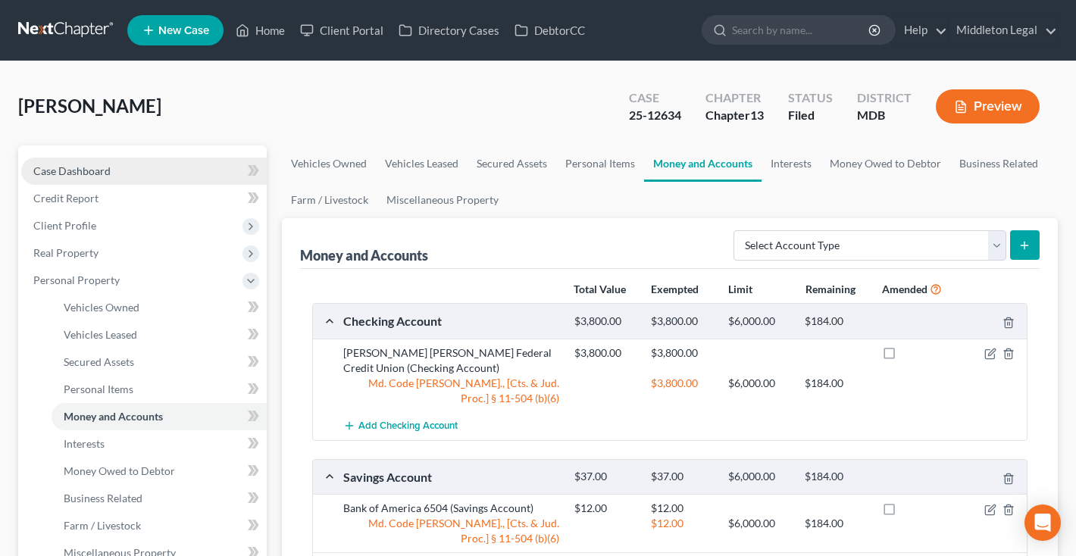
click at [96, 158] on link "Case Dashboard" at bounding box center [143, 171] width 245 height 27
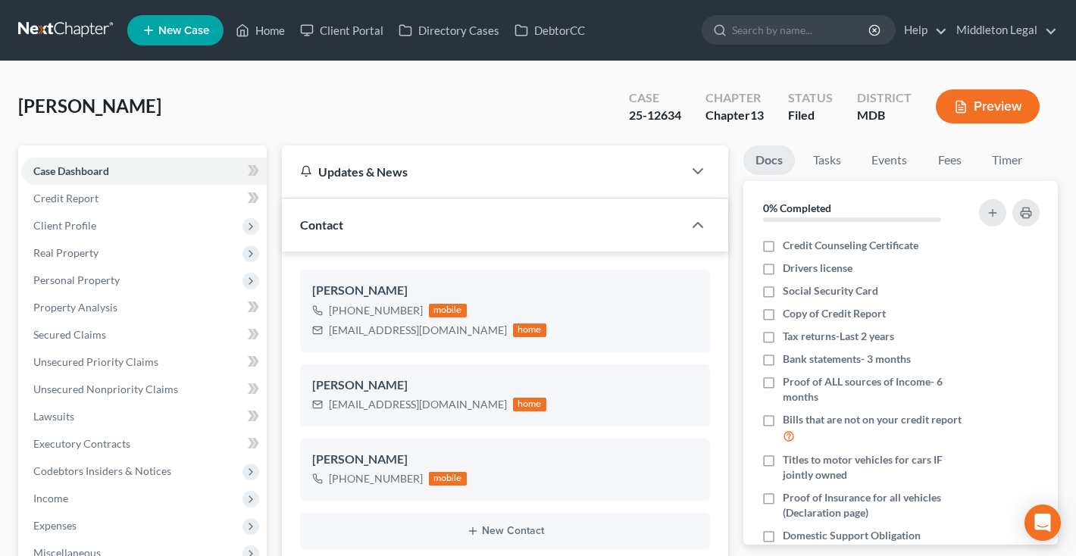
scroll to position [770, 0]
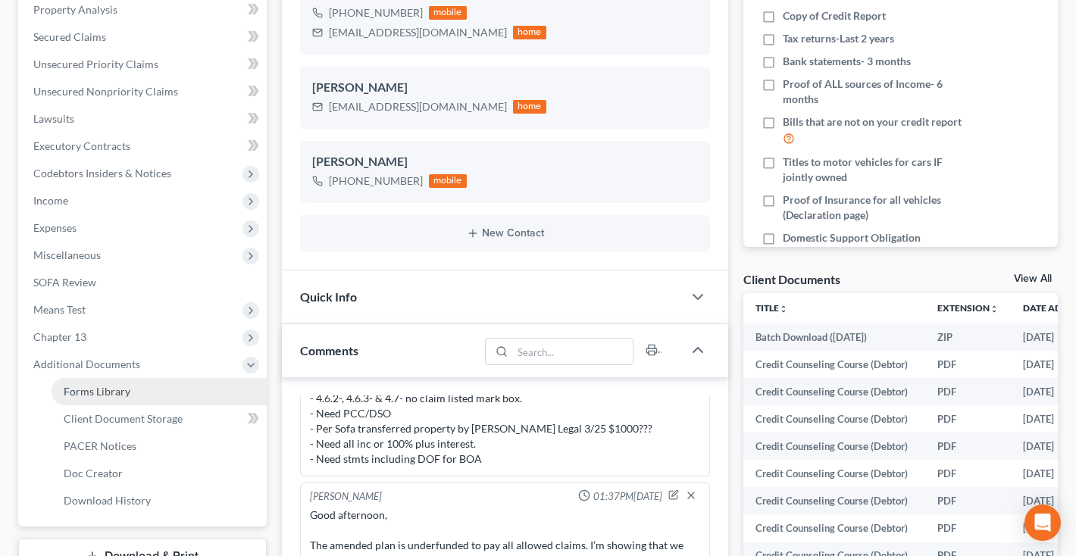
click at [93, 388] on span "Forms Library" at bounding box center [97, 391] width 67 height 13
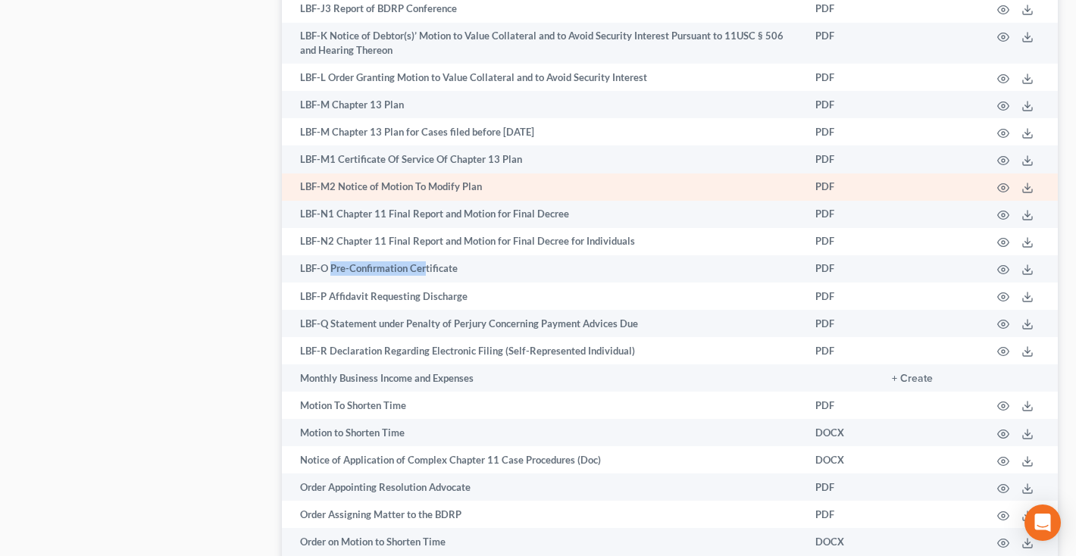
scroll to position [624, 0]
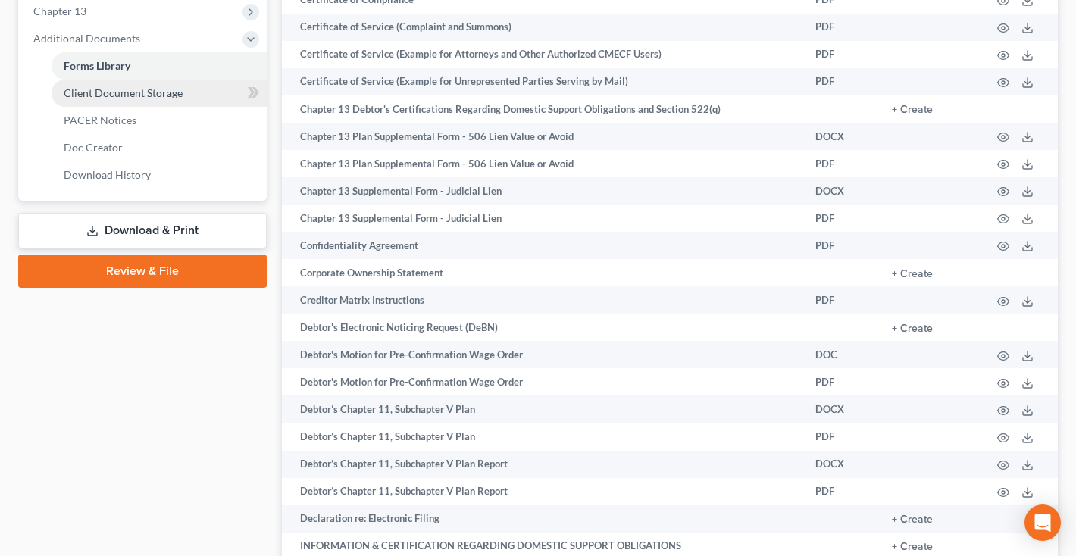
click at [129, 94] on span "Client Document Storage" at bounding box center [123, 92] width 119 height 13
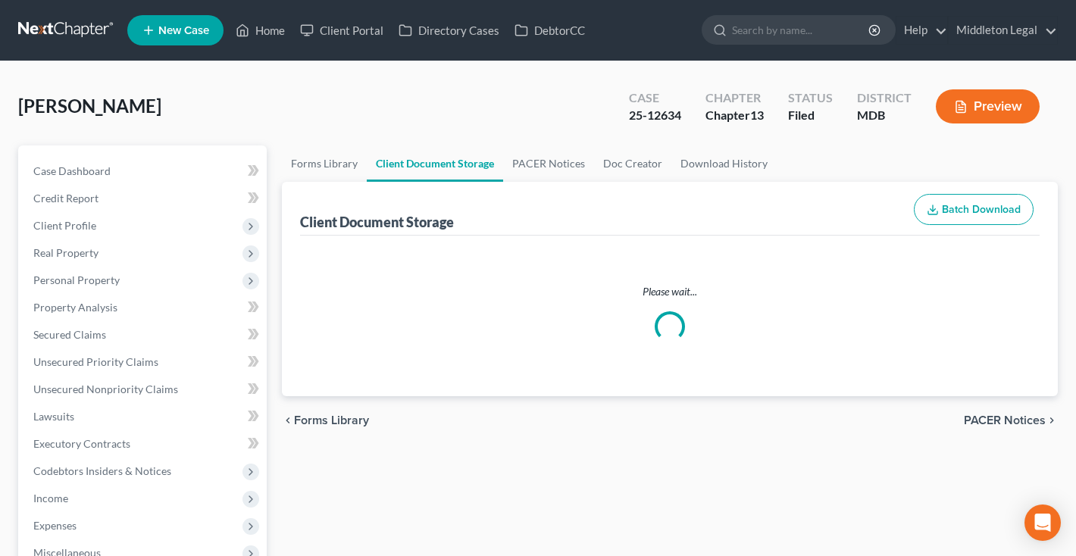
select select "14"
select select "25"
select select "14"
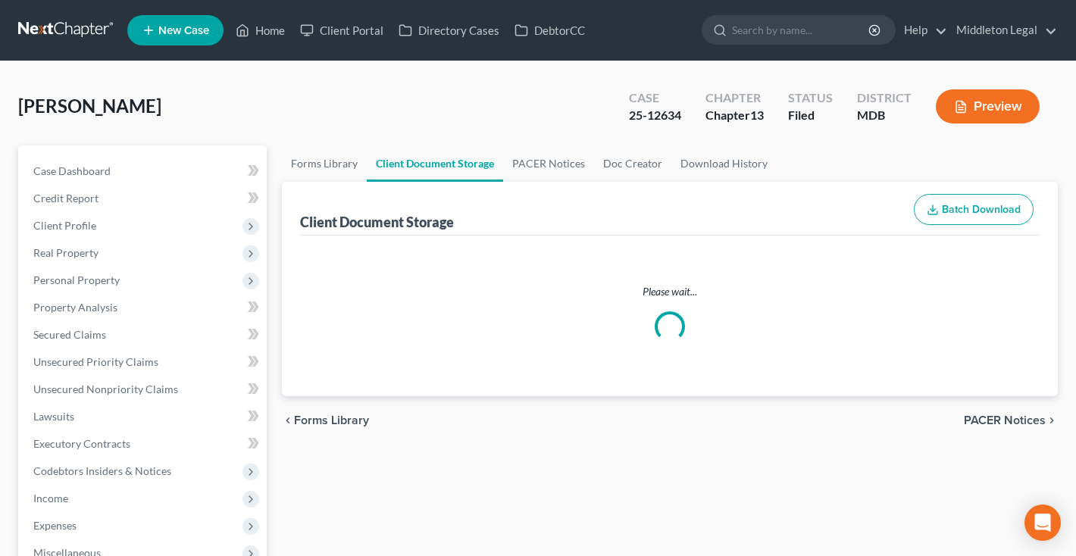
select select "14"
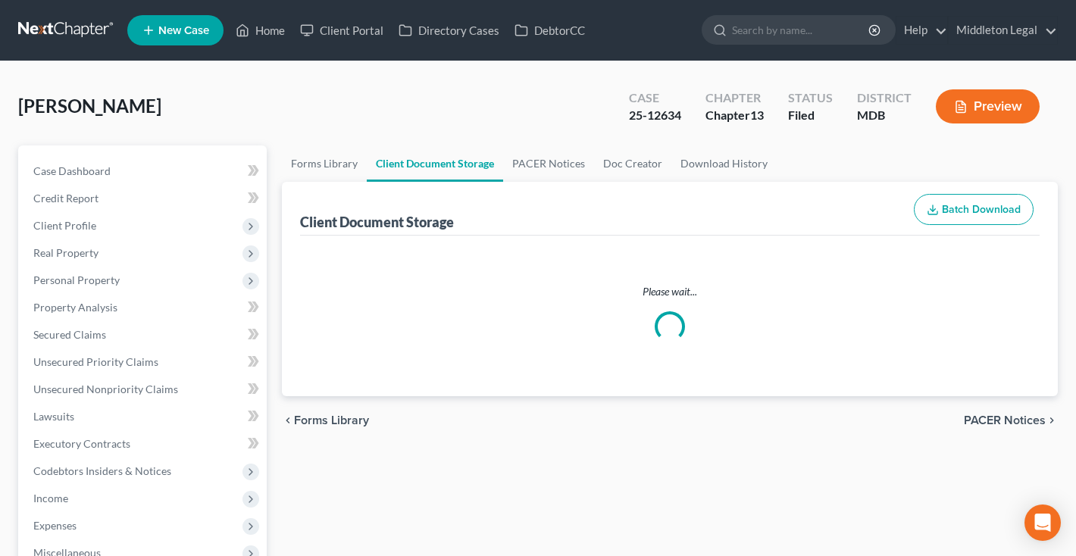
select select "14"
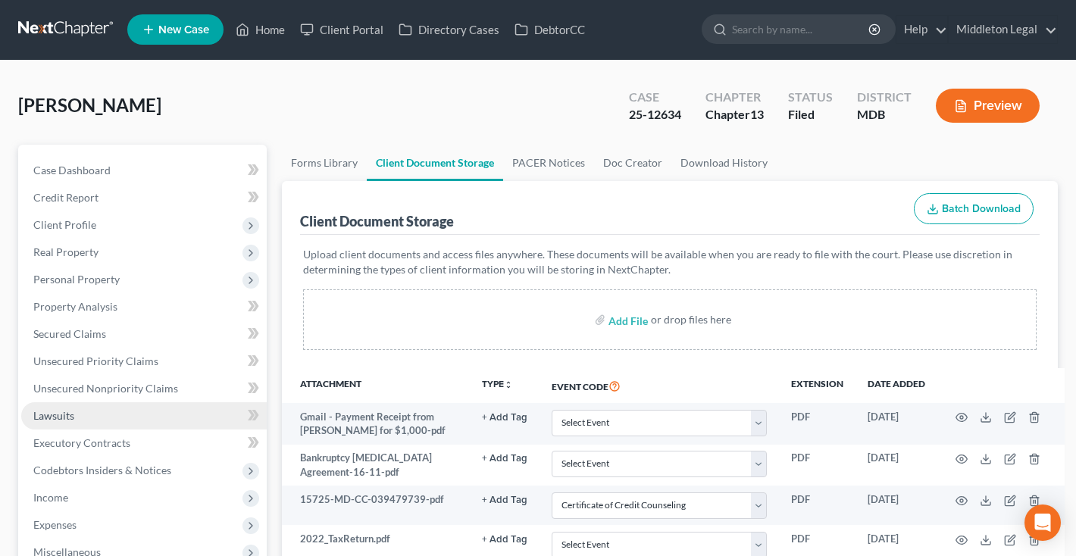
scroll to position [414, 0]
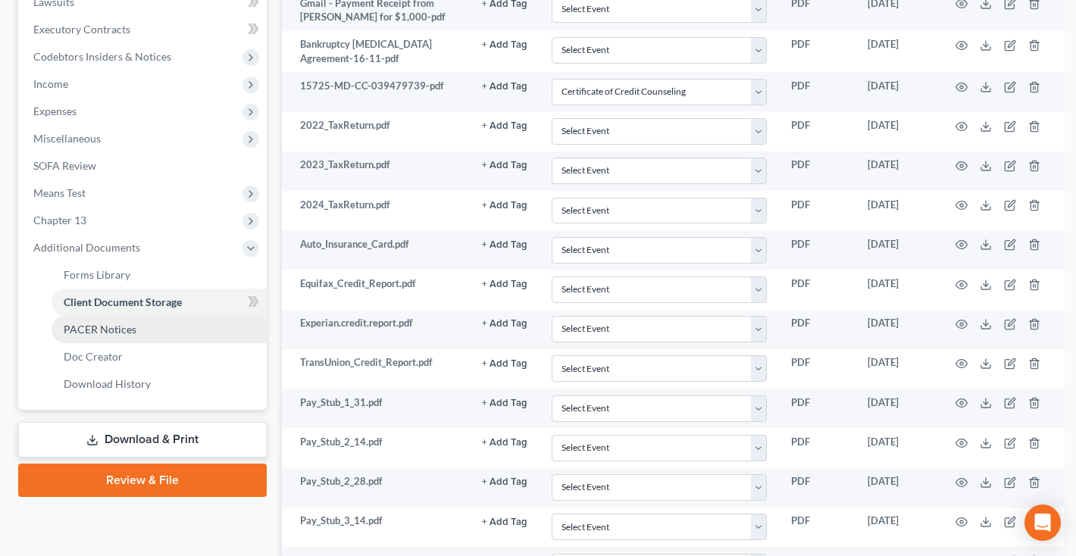
click at [107, 323] on span "PACER Notices" at bounding box center [100, 329] width 73 height 13
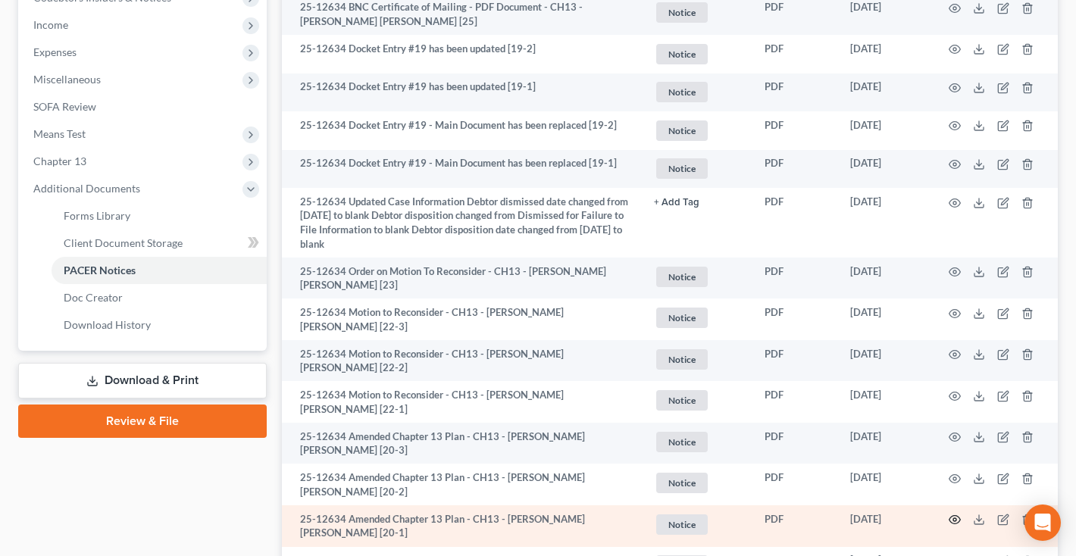
scroll to position [633, 0]
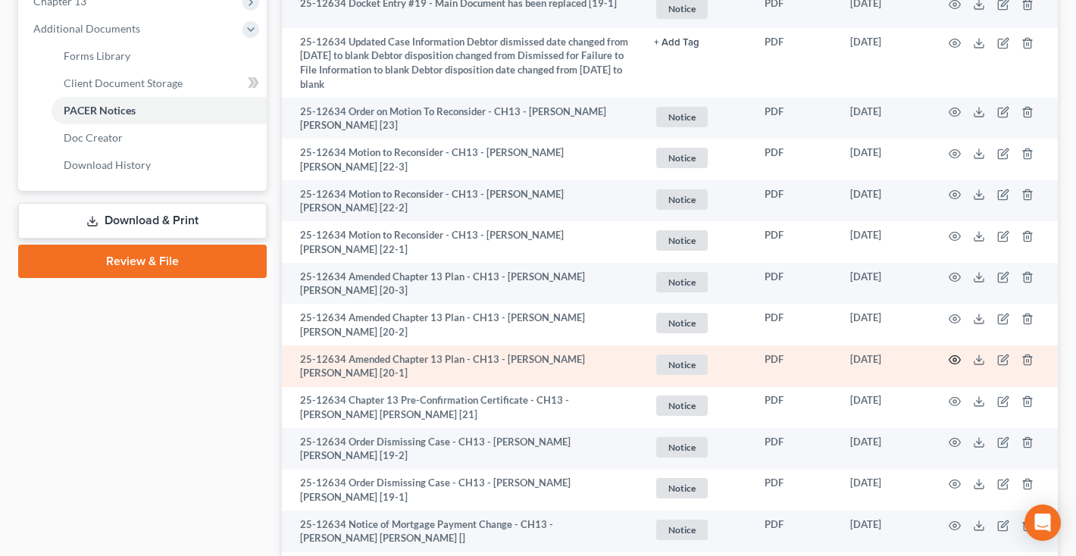
click at [955, 354] on icon "button" at bounding box center [955, 360] width 12 height 12
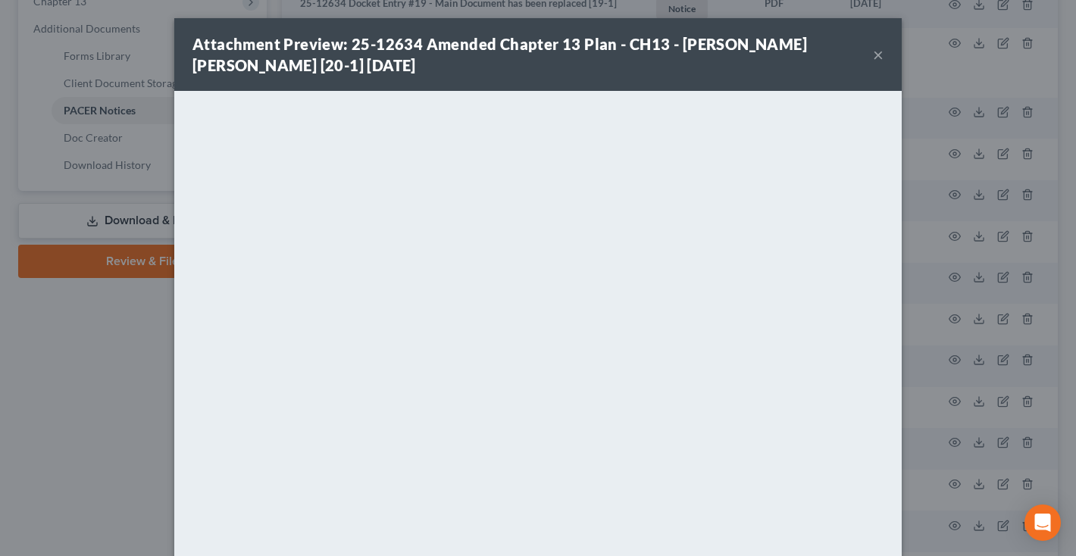
click at [882, 59] on button "×" at bounding box center [878, 54] width 11 height 18
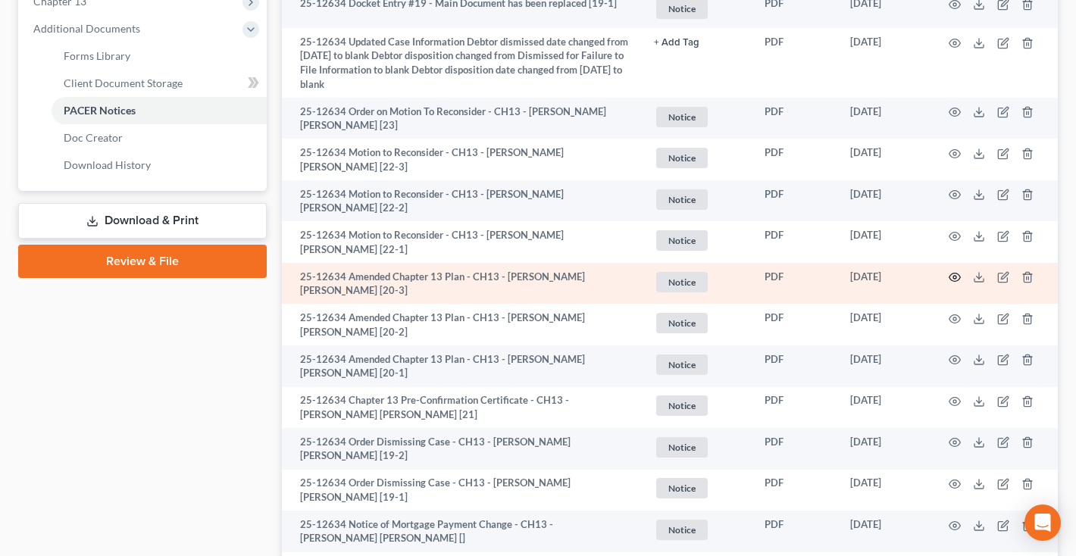
click at [955, 276] on circle "button" at bounding box center [954, 277] width 3 height 3
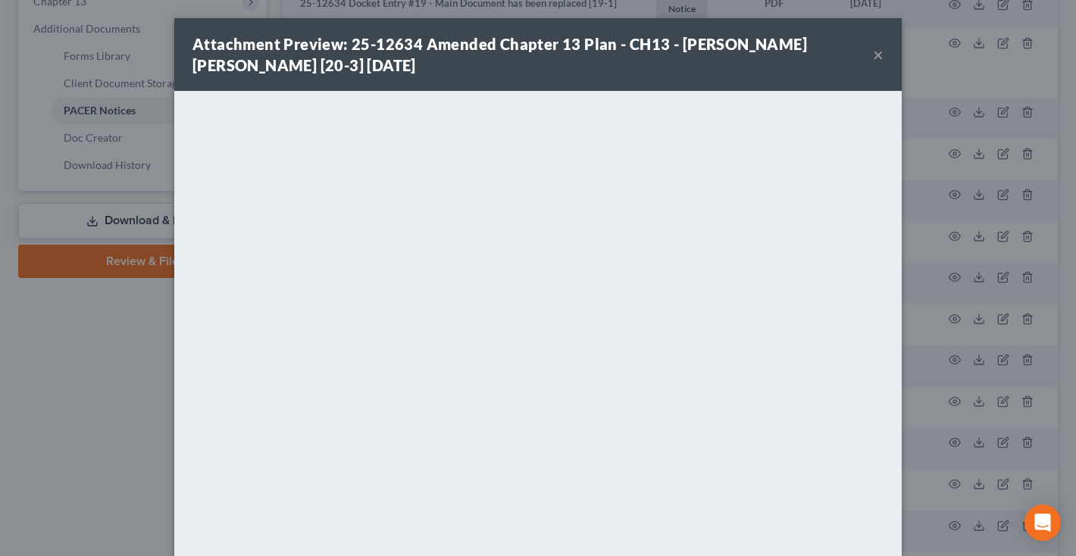
click at [876, 61] on button "×" at bounding box center [878, 54] width 11 height 18
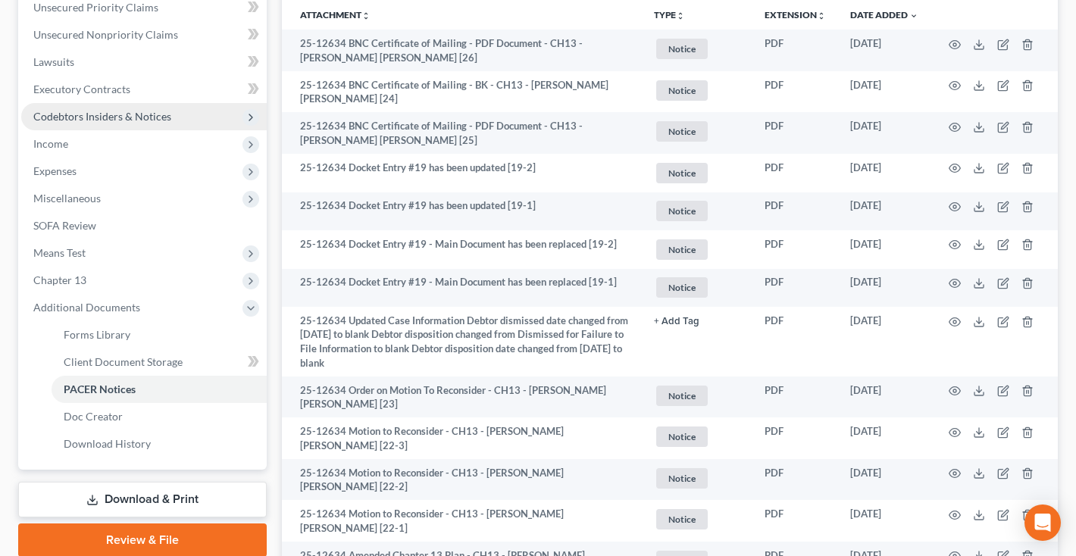
scroll to position [337, 0]
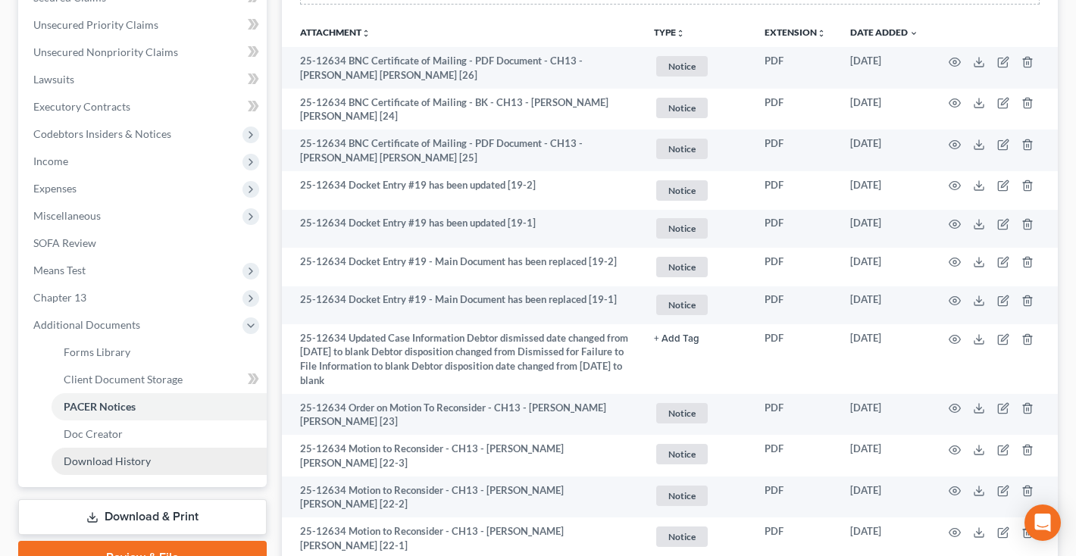
click at [89, 474] on link "Download History" at bounding box center [159, 461] width 215 height 27
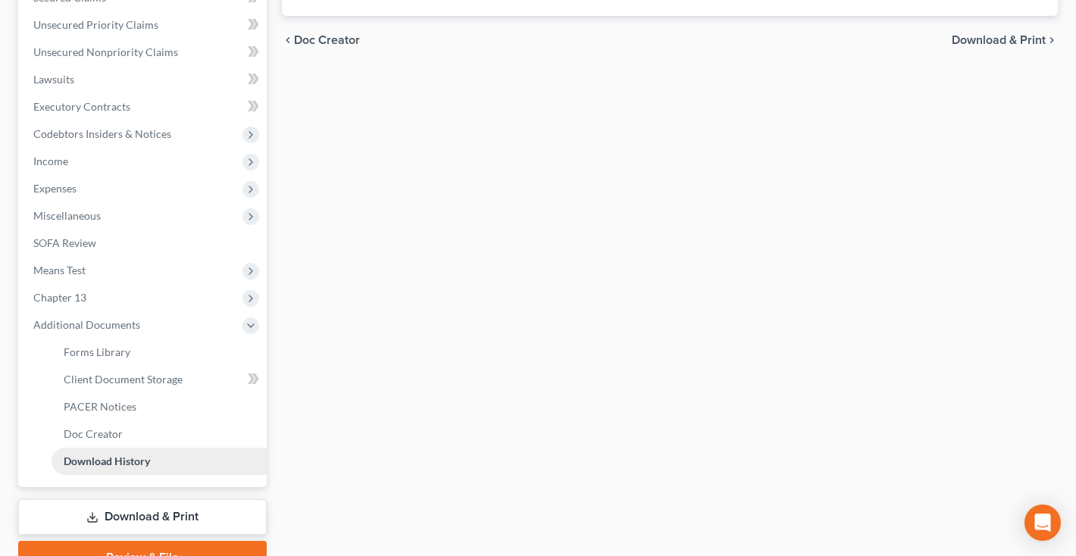
click at [89, 467] on span "Download History" at bounding box center [107, 461] width 86 height 13
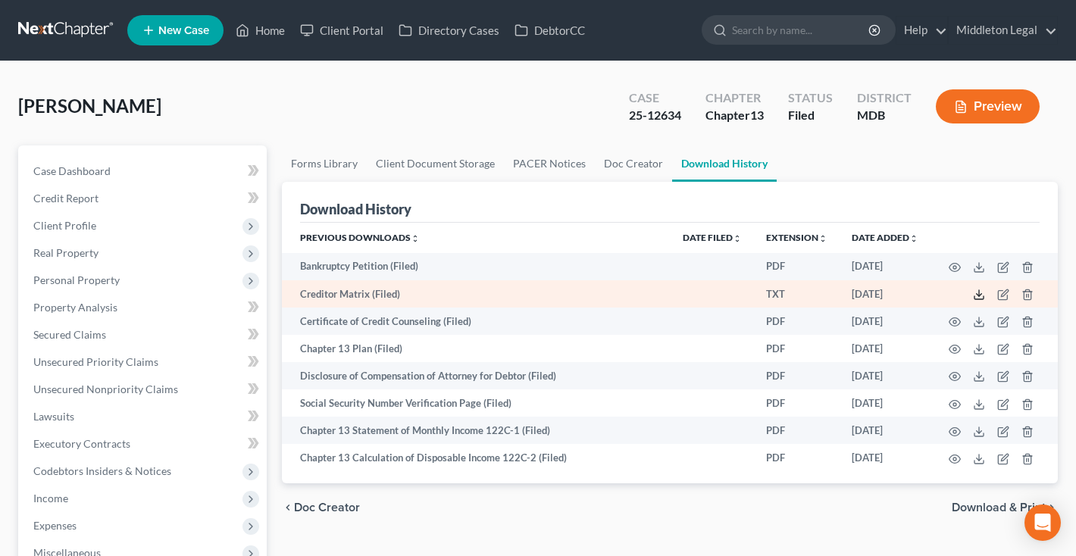
click at [977, 293] on icon at bounding box center [979, 295] width 12 height 12
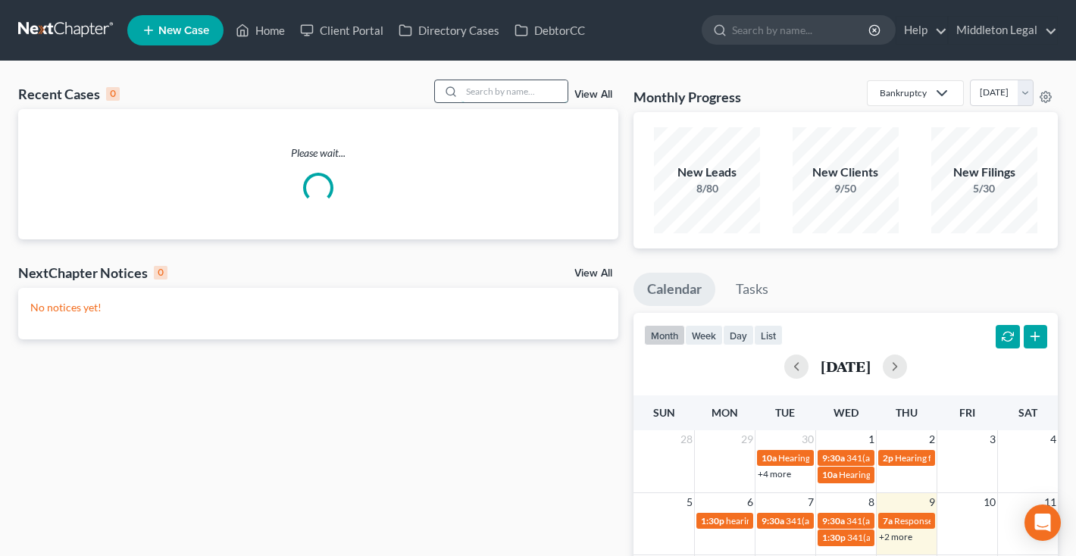
click at [533, 95] on input "search" at bounding box center [514, 91] width 106 height 22
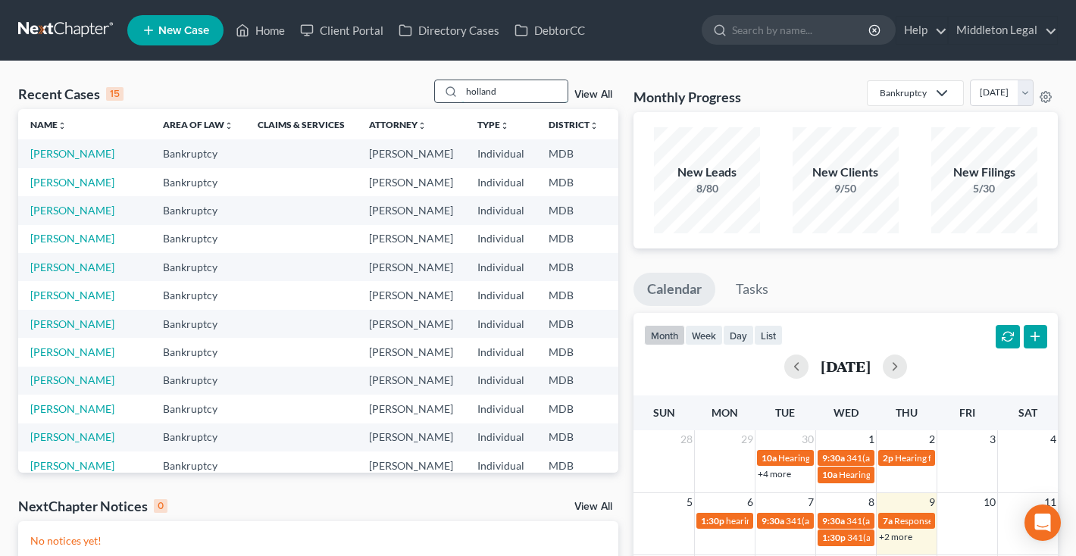
type input "holland"
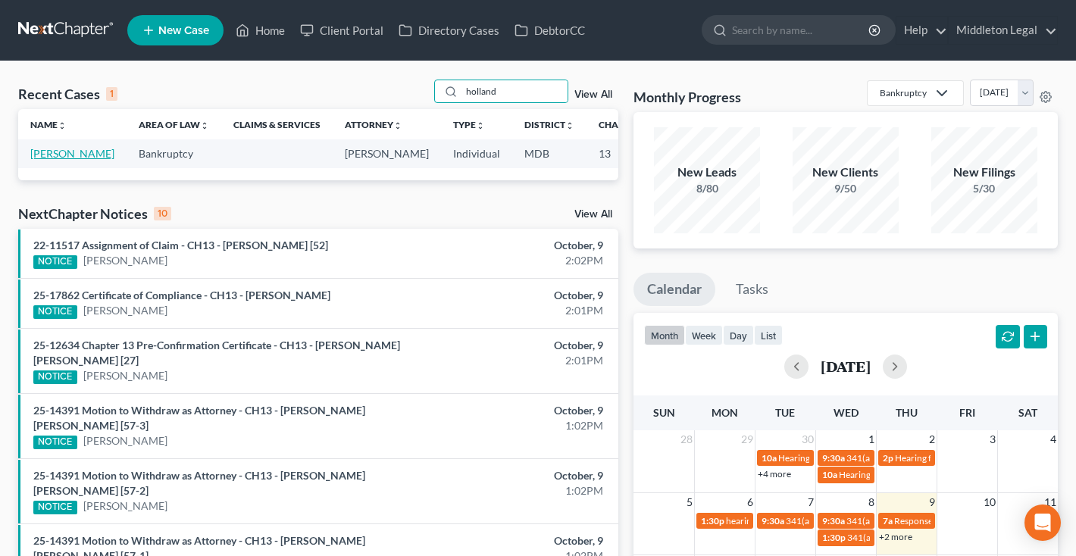
click at [55, 160] on link "[PERSON_NAME]" at bounding box center [72, 153] width 84 height 13
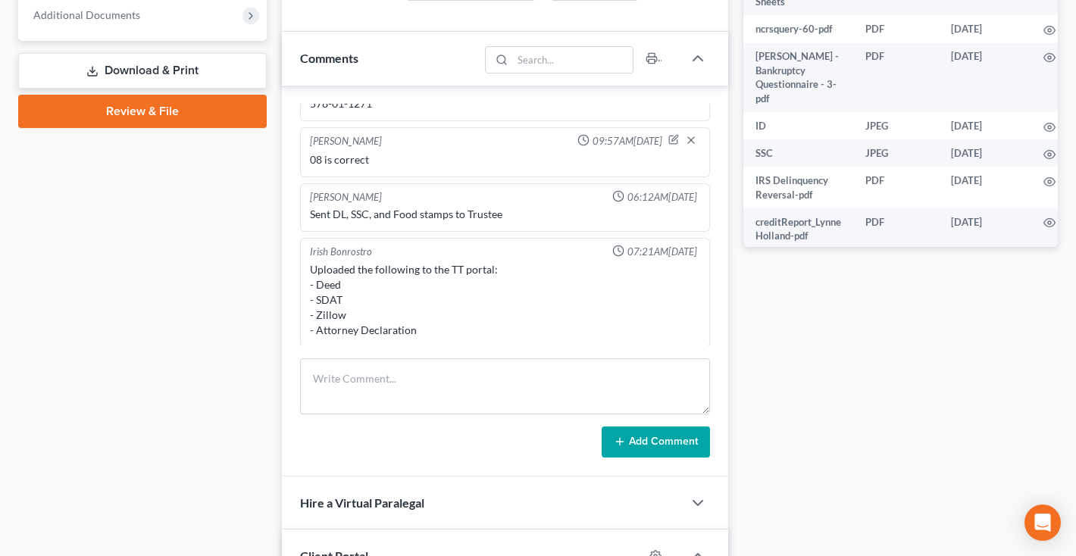
scroll to position [676, 0]
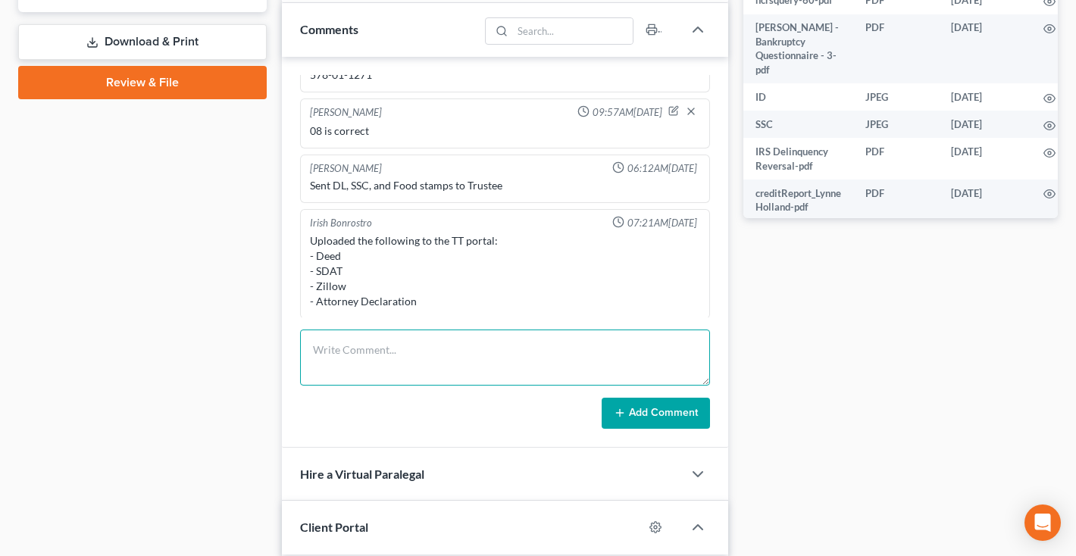
click at [506, 341] on textarea at bounding box center [505, 358] width 410 height 56
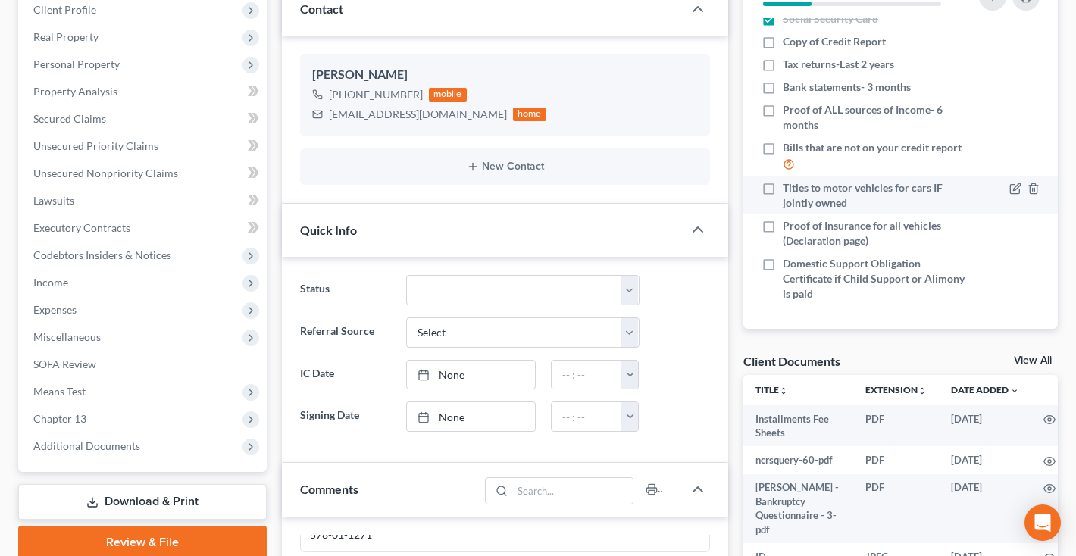
scroll to position [300, 0]
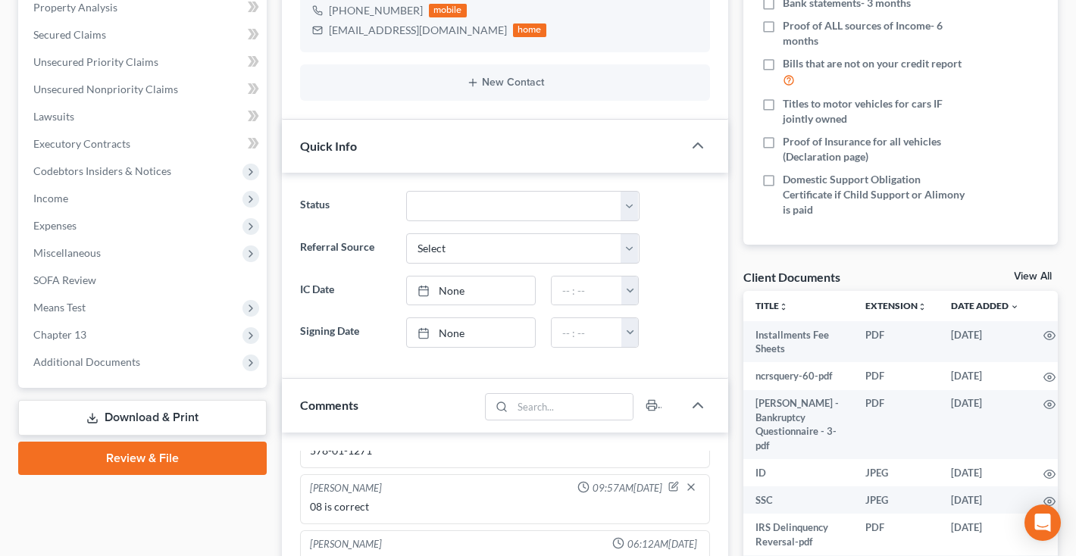
click at [1030, 280] on link "View All" at bounding box center [1033, 276] width 38 height 11
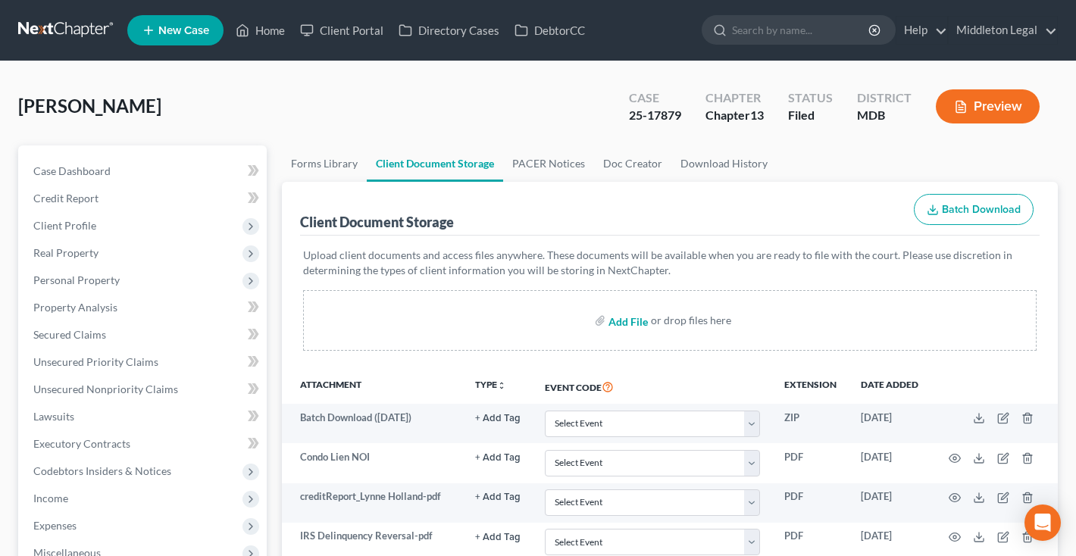
click at [627, 320] on input "file" at bounding box center [626, 320] width 36 height 27
type input "C:\fakepath\Monthly support - Re [PERSON_NAME].pdf"
drag, startPoint x: 627, startPoint y: 114, endPoint x: 686, endPoint y: 114, distance: 58.3
click at [686, 114] on div "Case 25-17879" at bounding box center [655, 108] width 77 height 45
copy div "25-17879"
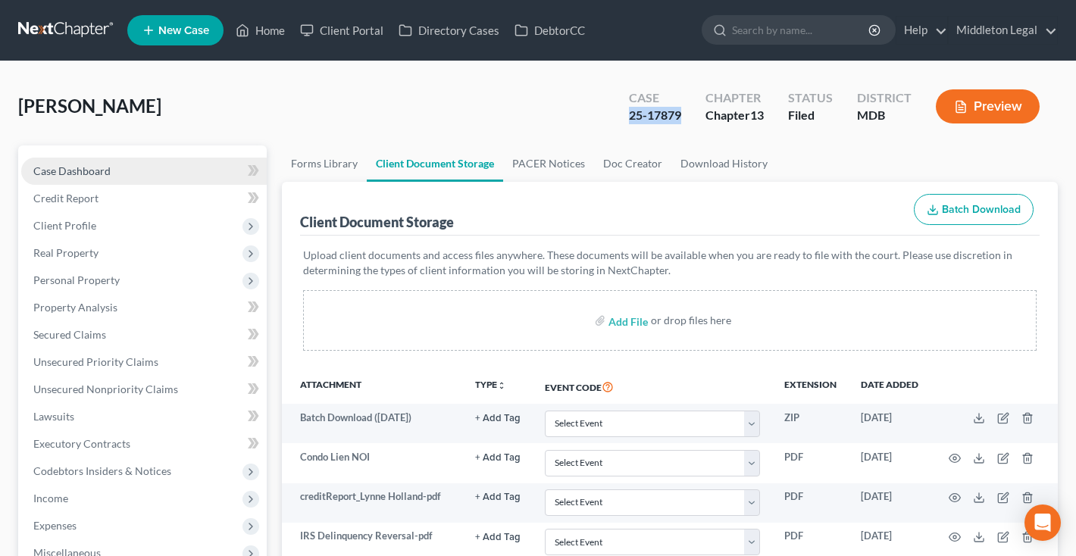
click at [125, 170] on link "Case Dashboard" at bounding box center [143, 171] width 245 height 27
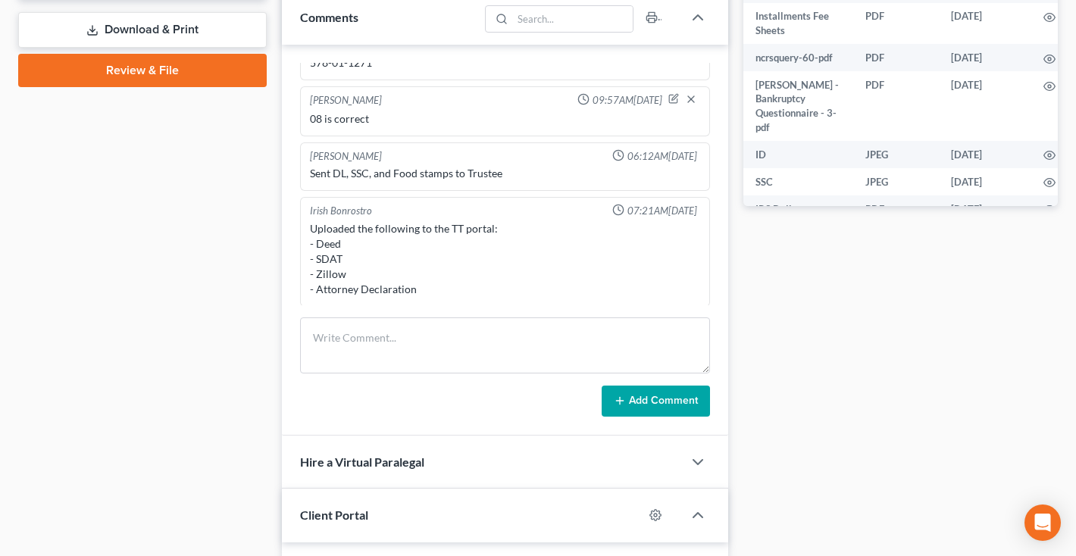
scroll to position [710, 0]
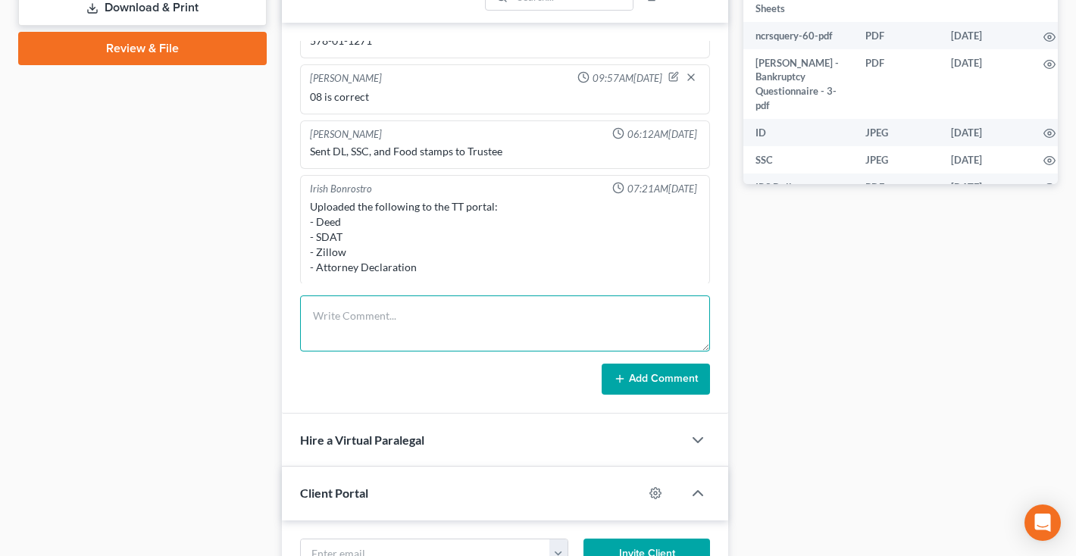
click at [402, 305] on textarea at bounding box center [505, 323] width 410 height 56
type textarea "Uploaded proof of family support to the tee"
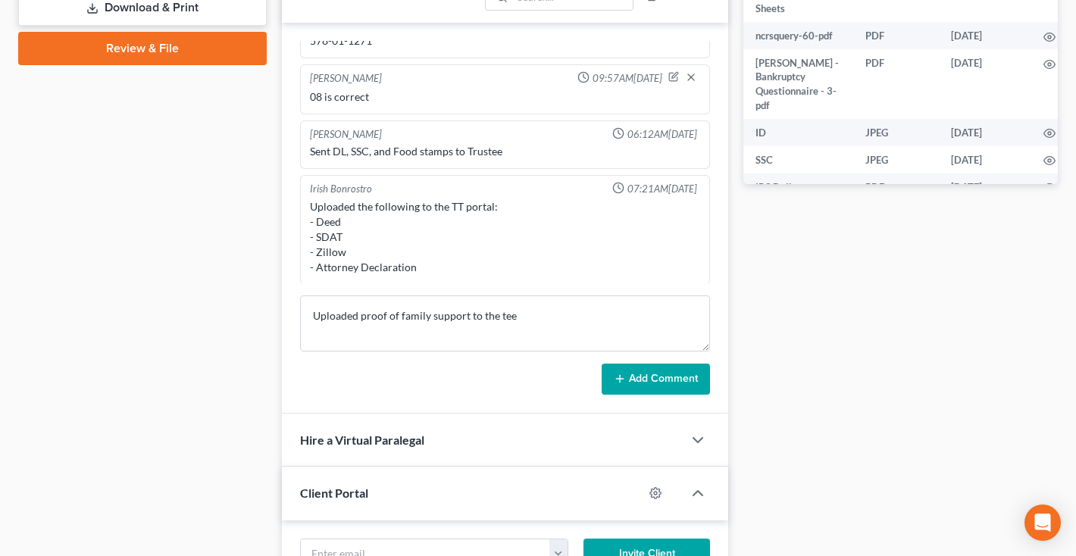
click at [653, 383] on button "Add Comment" at bounding box center [656, 380] width 108 height 32
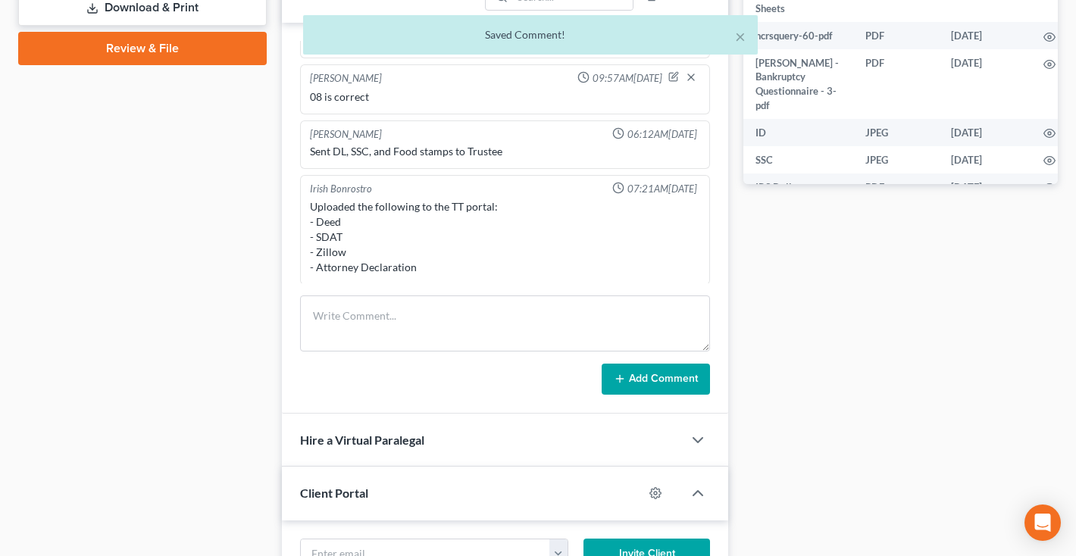
scroll to position [533, 0]
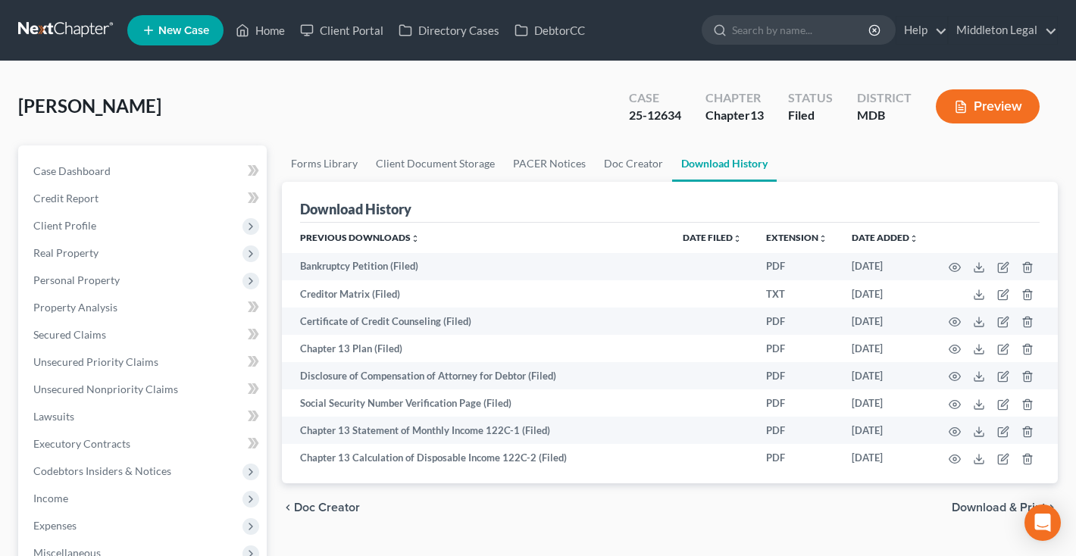
click at [75, 35] on link at bounding box center [66, 30] width 97 height 27
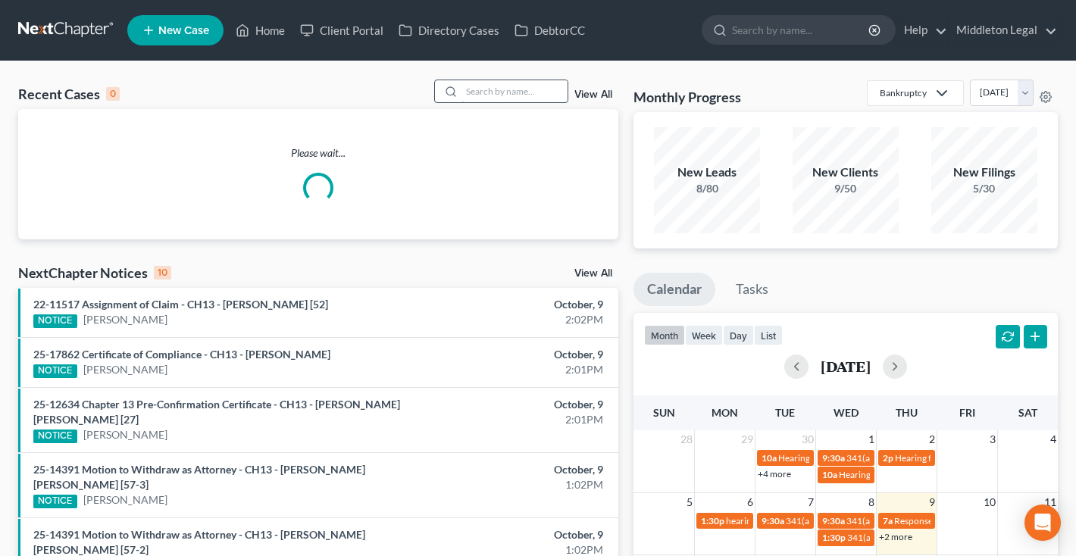
click at [494, 95] on input "search" at bounding box center [514, 91] width 106 height 22
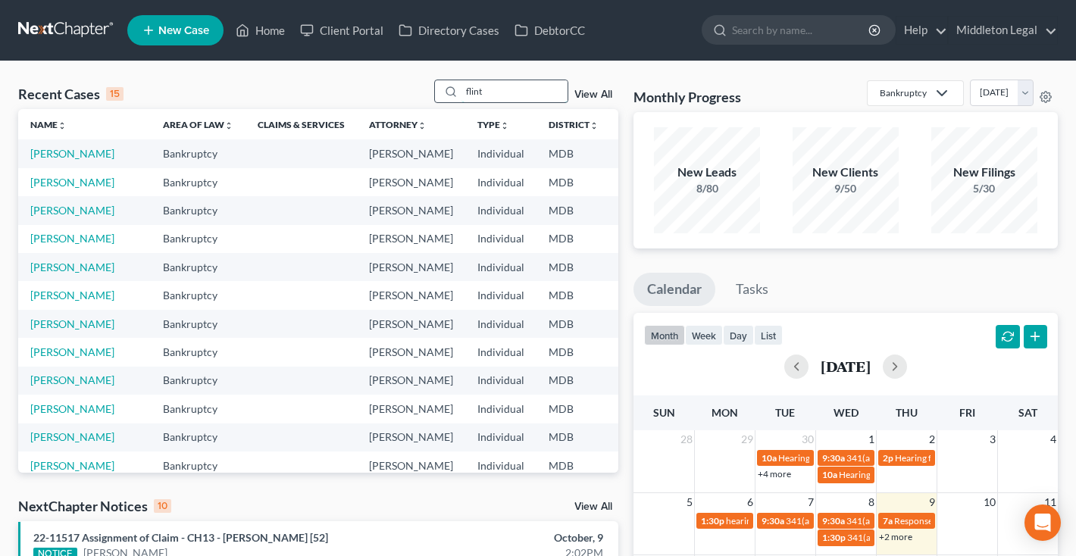
type input "flint"
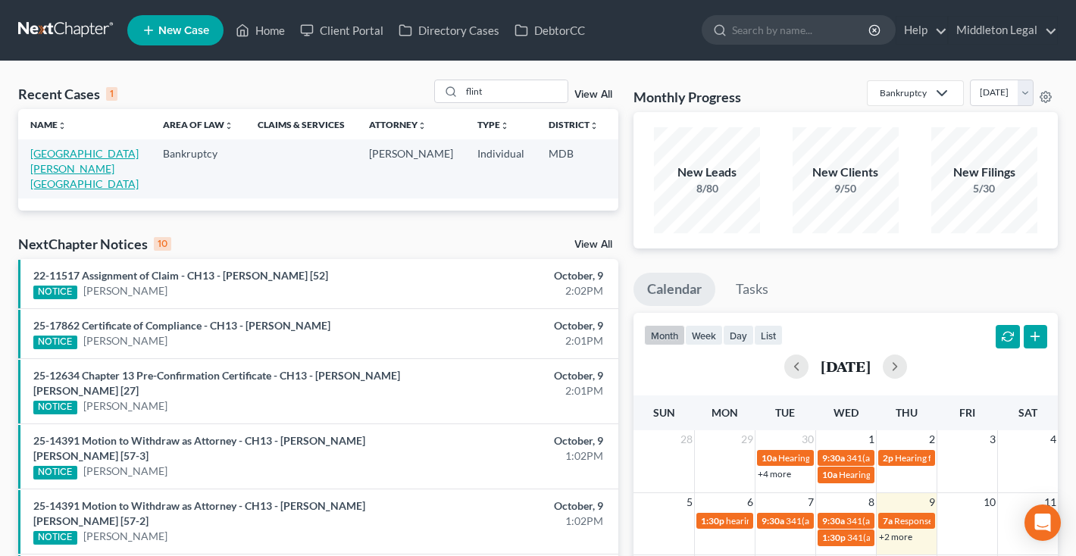
click at [42, 167] on link "[GEOGRAPHIC_DATA][PERSON_NAME][GEOGRAPHIC_DATA]" at bounding box center [84, 168] width 108 height 43
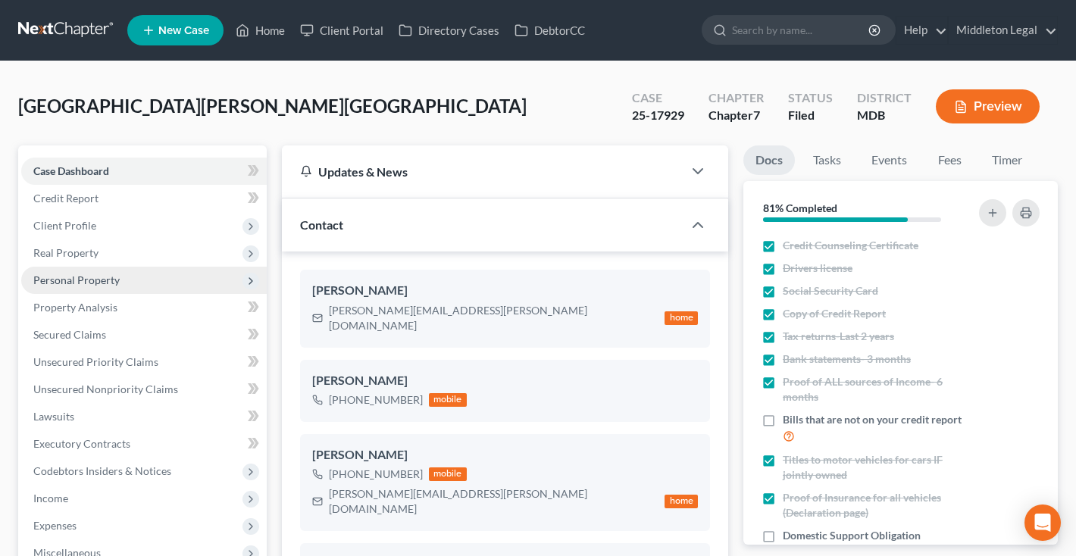
scroll to position [1074, 0]
click at [69, 282] on span "Personal Property" at bounding box center [76, 279] width 86 height 13
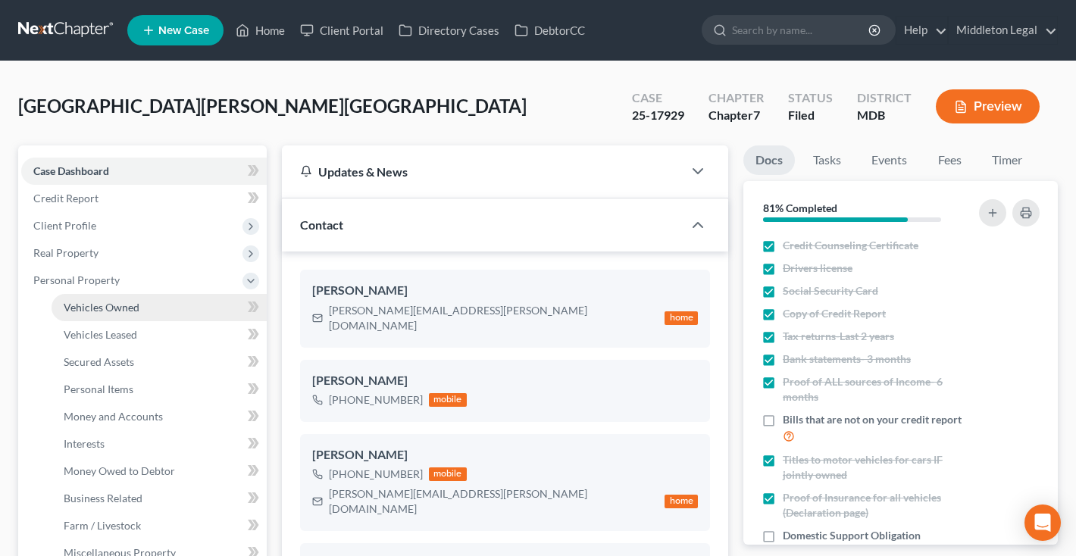
click at [78, 301] on span "Vehicles Owned" at bounding box center [102, 307] width 76 height 13
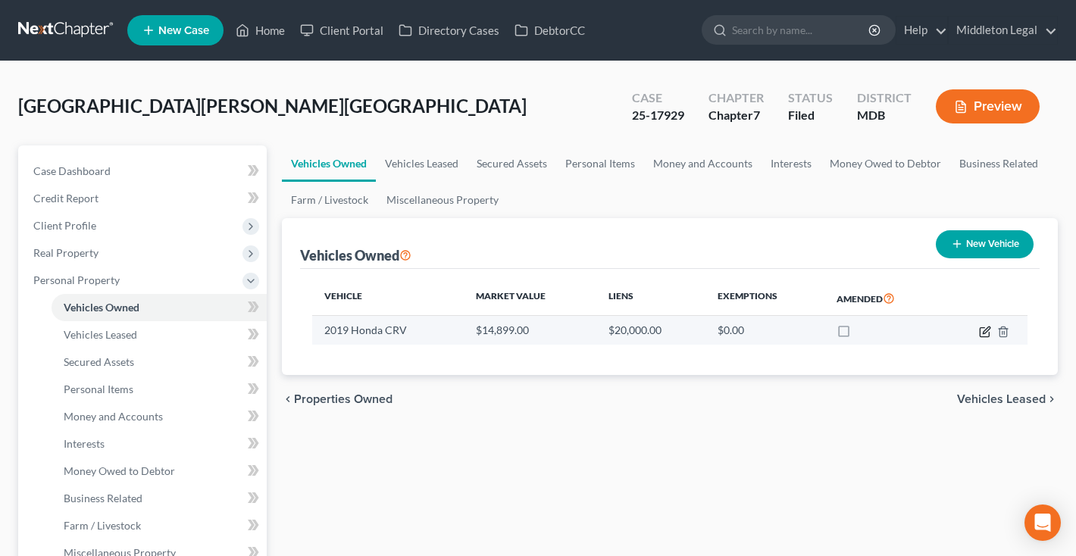
click at [981, 334] on icon "button" at bounding box center [985, 332] width 12 height 12
select select "0"
select select "7"
select select "2"
select select "3"
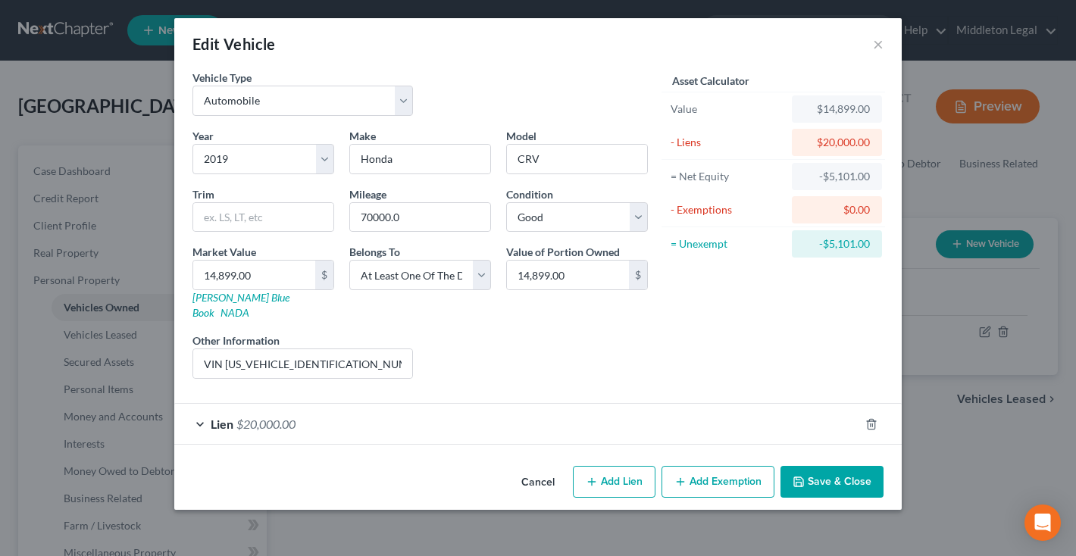
click at [539, 467] on button "Cancel" at bounding box center [538, 482] width 58 height 30
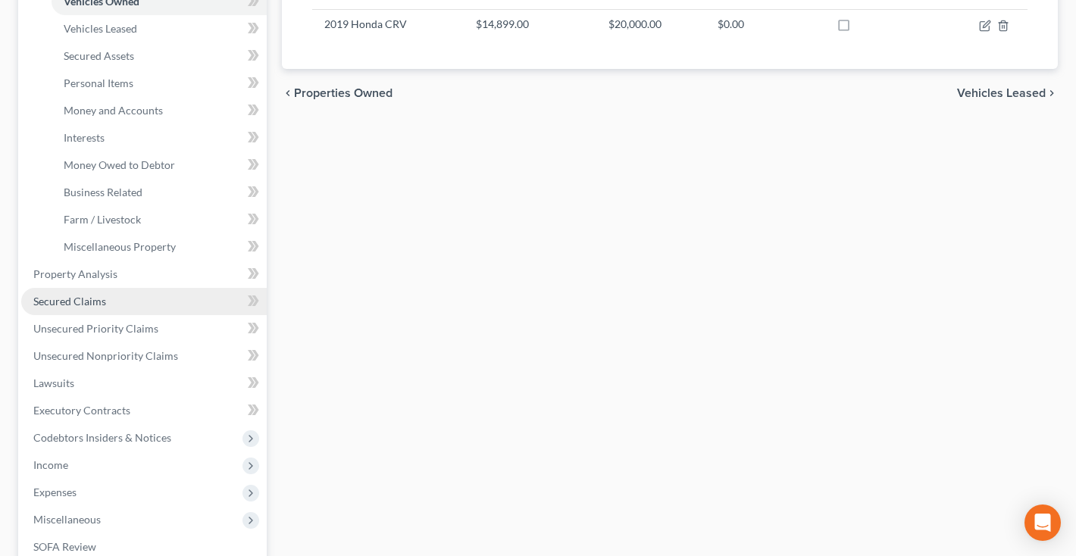
click at [93, 302] on span "Secured Claims" at bounding box center [69, 301] width 73 height 13
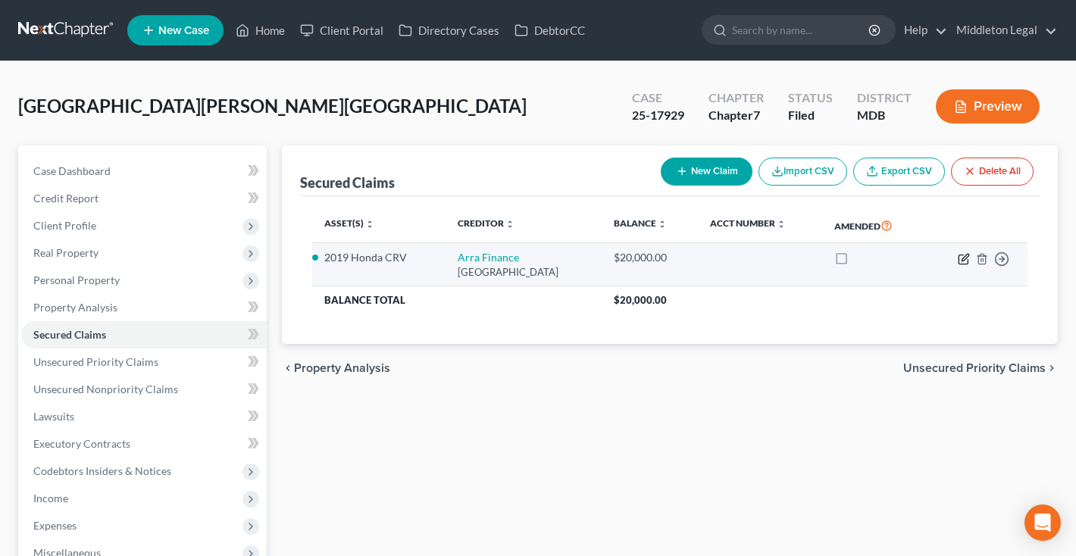
click at [962, 261] on icon "button" at bounding box center [964, 259] width 12 height 12
select select "45"
select select "0"
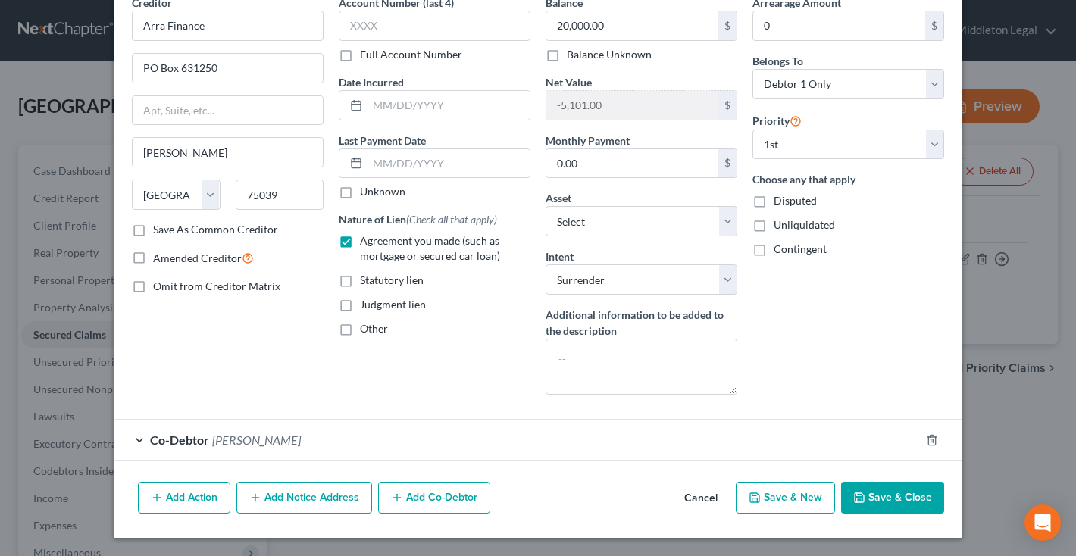
scroll to position [75, 0]
click at [710, 502] on button "Cancel" at bounding box center [701, 498] width 58 height 30
